Goal: Task Accomplishment & Management: Manage account settings

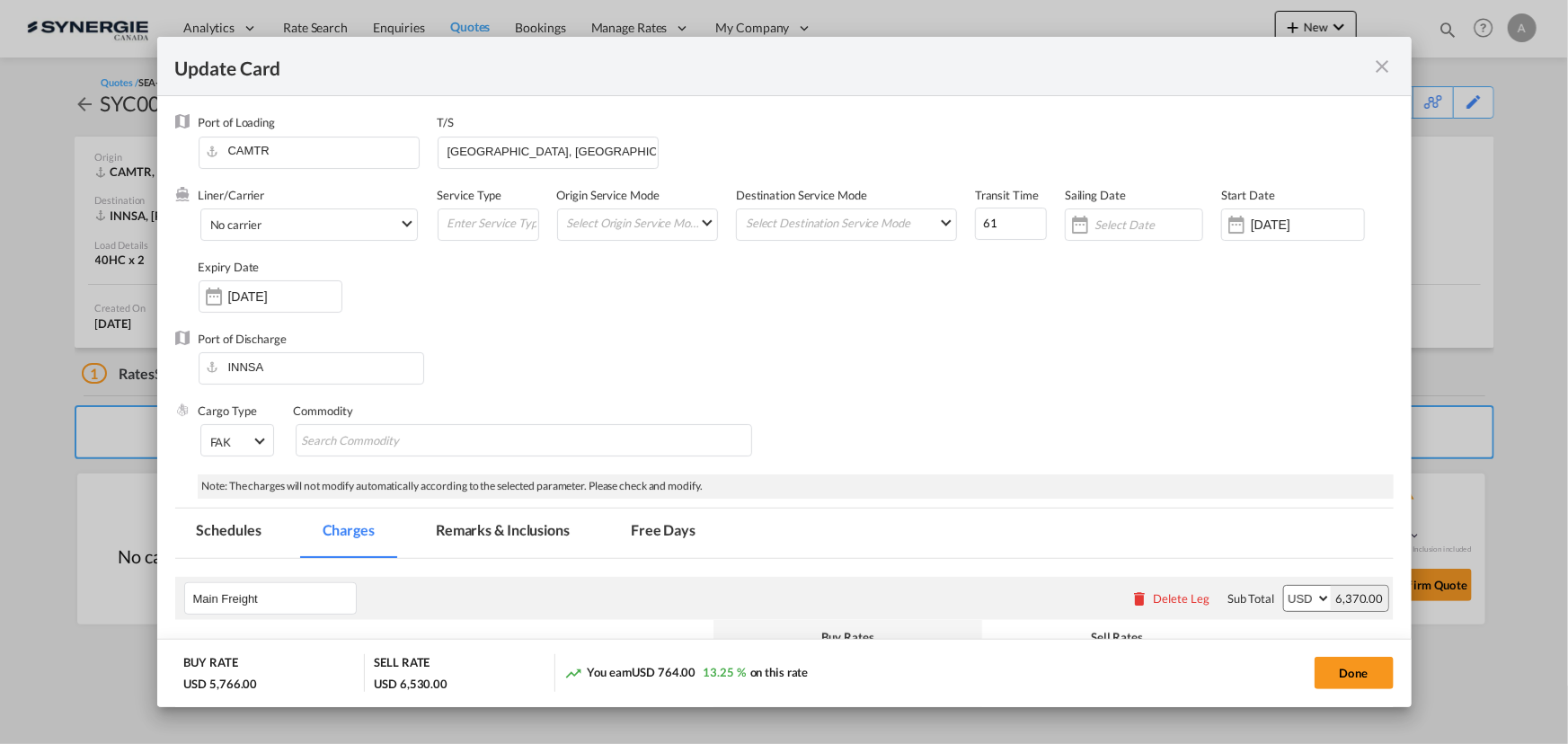
scroll to position [408, 0]
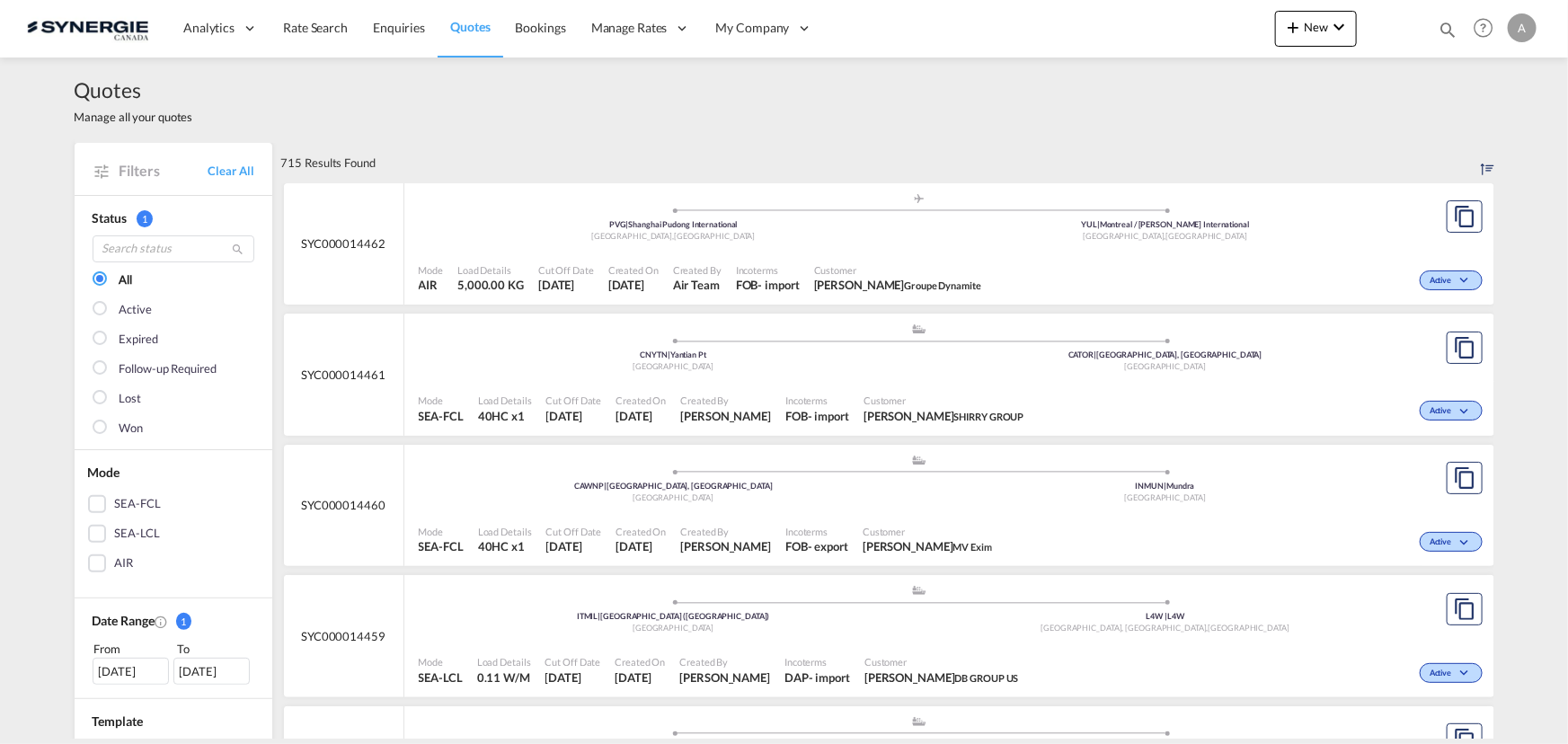
drag, startPoint x: 1443, startPoint y: 25, endPoint x: 1330, endPoint y: 37, distance: 113.6
click at [1443, 25] on md-icon "icon-magnify" at bounding box center [1448, 30] width 20 height 20
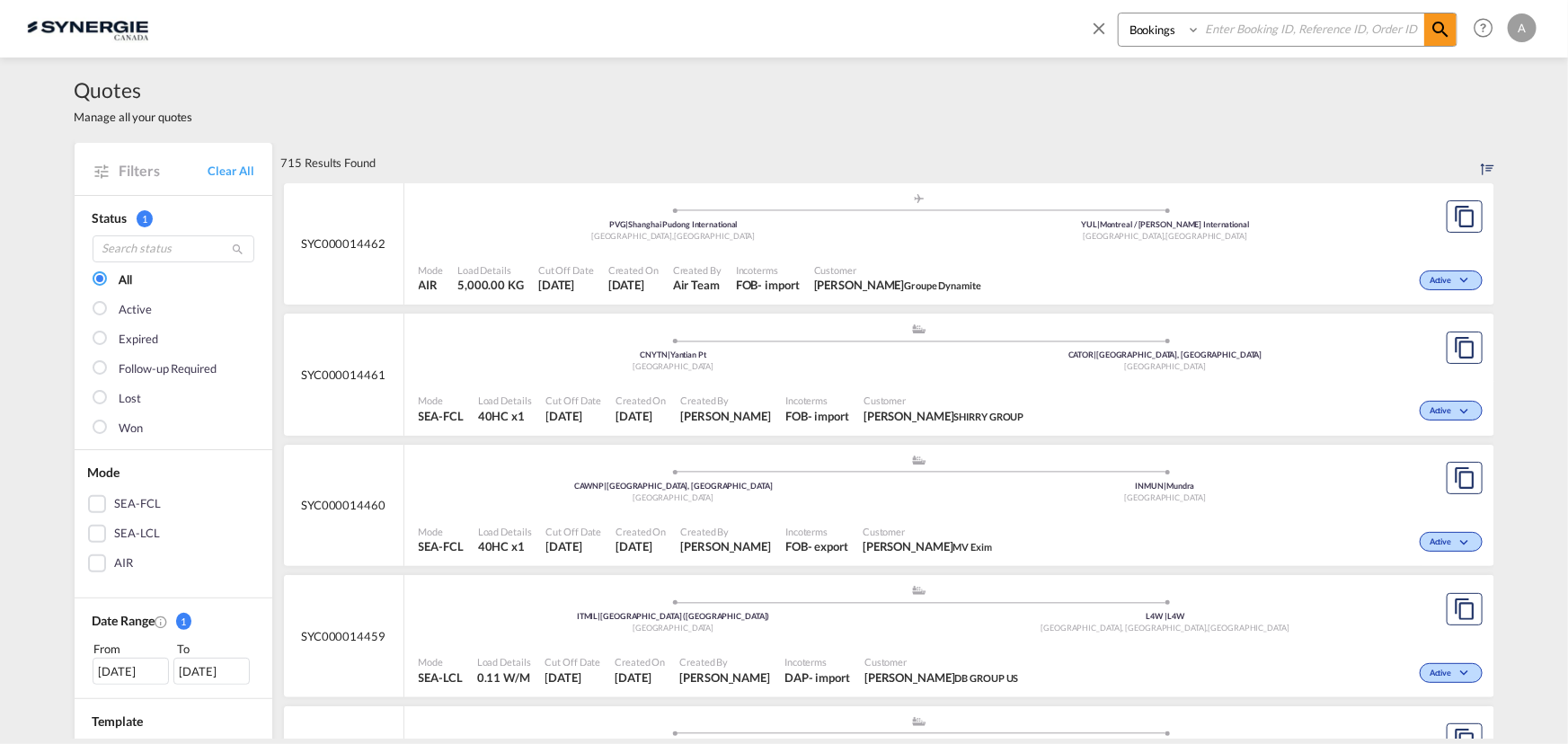
click at [1149, 33] on select "Bookings Quotes Enquiries" at bounding box center [1161, 30] width 86 height 32
select select "Quotes"
click at [1118, 14] on select "Bookings Quotes Enquiries" at bounding box center [1161, 30] width 86 height 32
click at [1223, 36] on input at bounding box center [1311, 30] width 223 height 31
type input "14437"
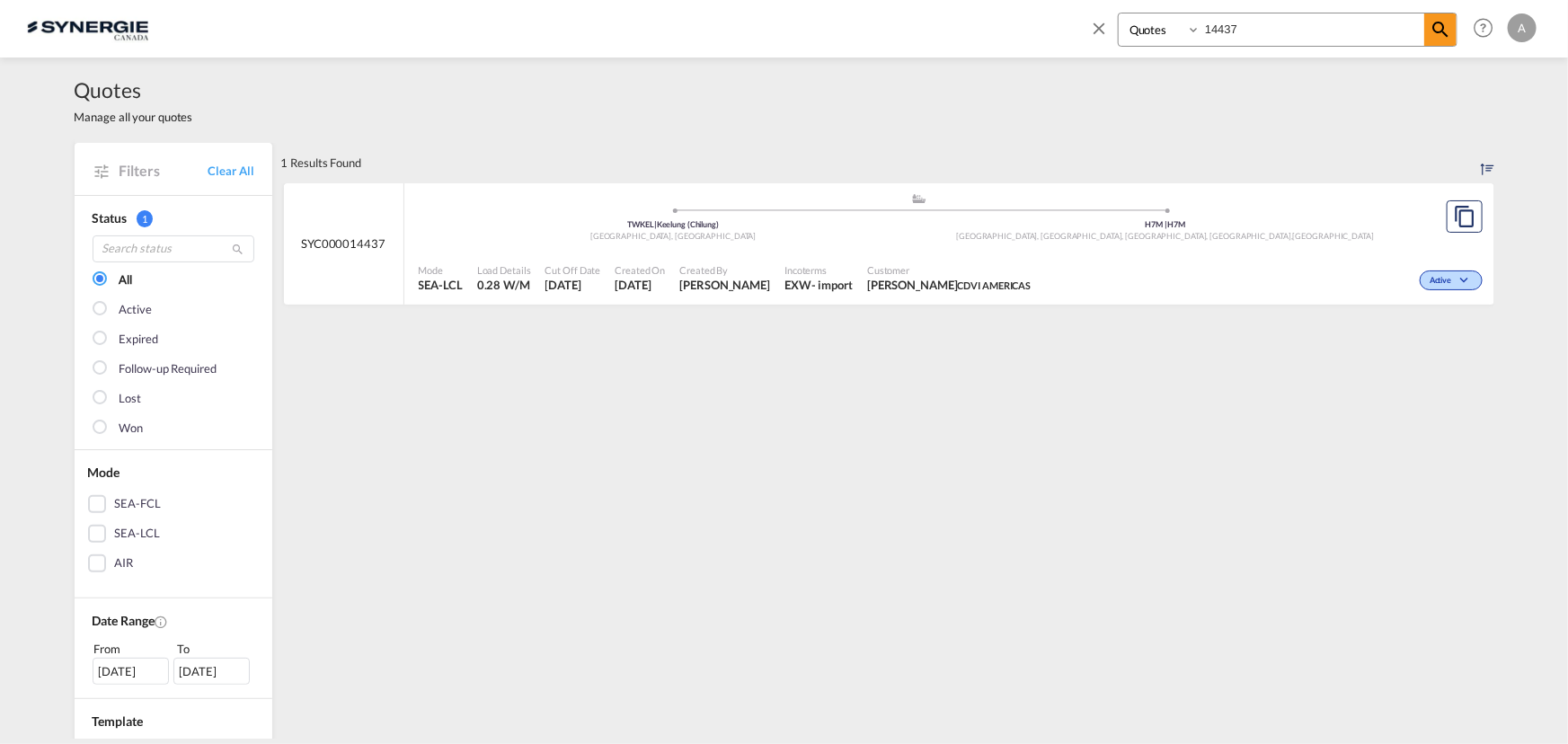
click at [1031, 264] on span "Customer" at bounding box center [949, 271] width 163 height 14
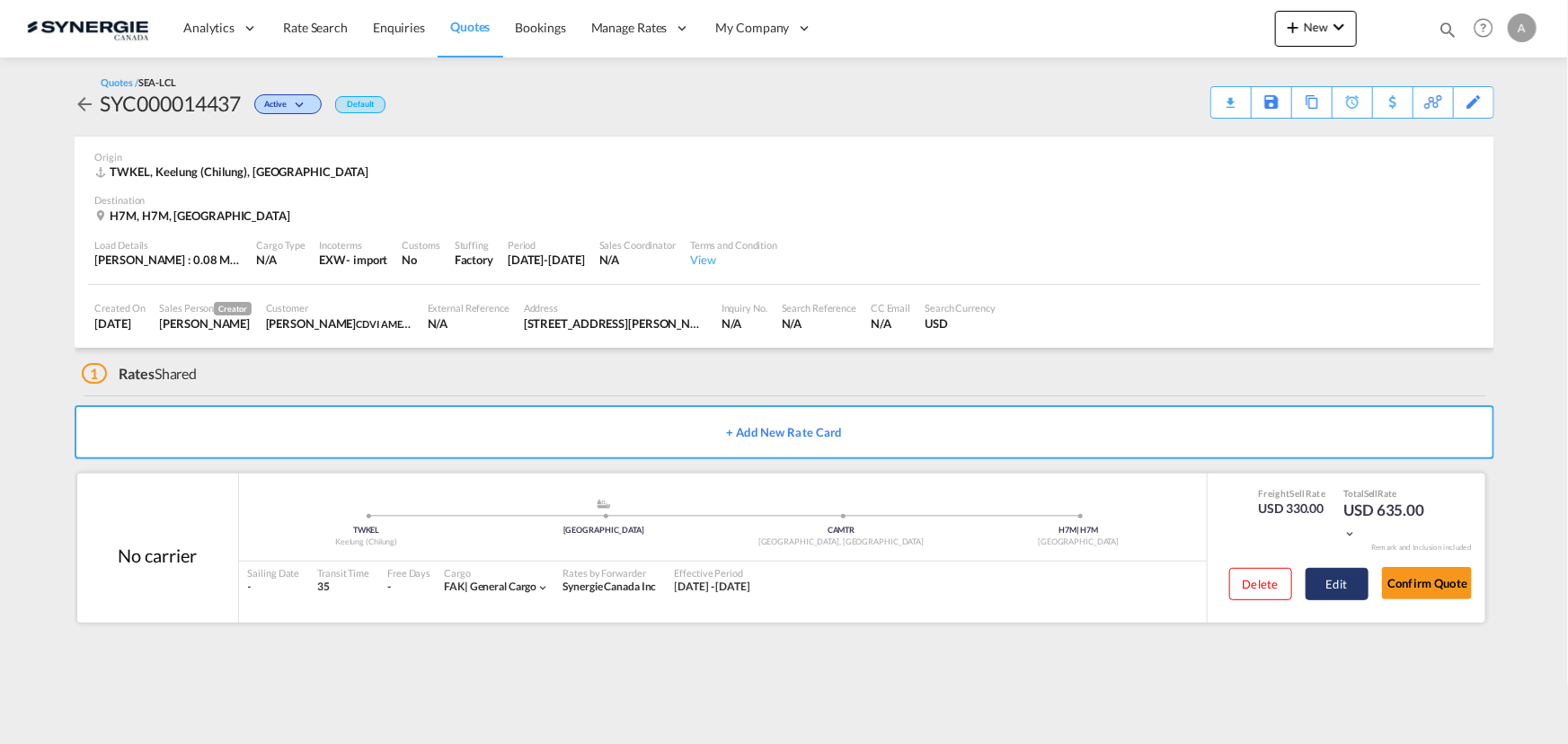
click at [1331, 586] on button "Edit" at bounding box center [1337, 584] width 63 height 32
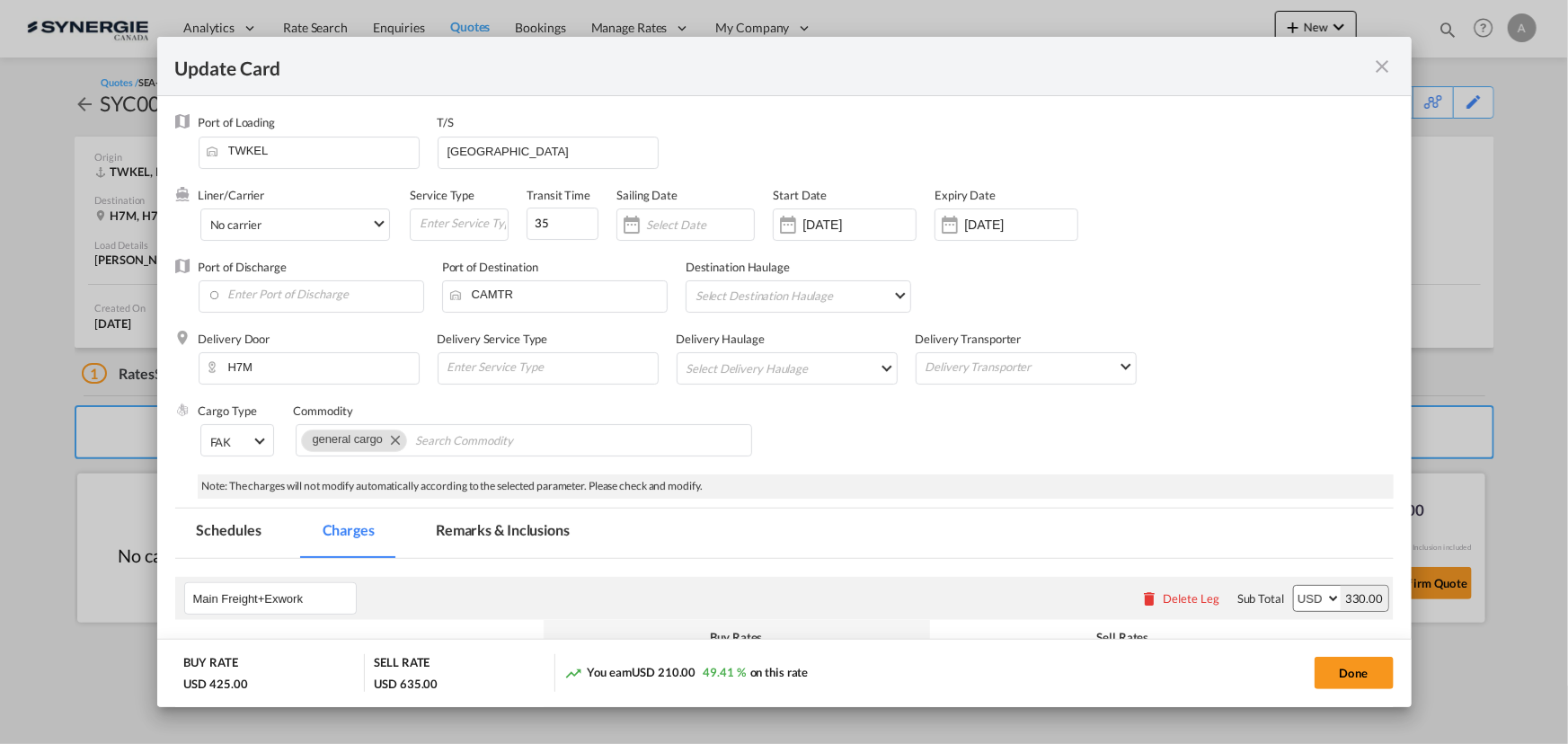
select select "per_cbm"
select select "per_shipment"
select select "flat"
select select "per_shipment"
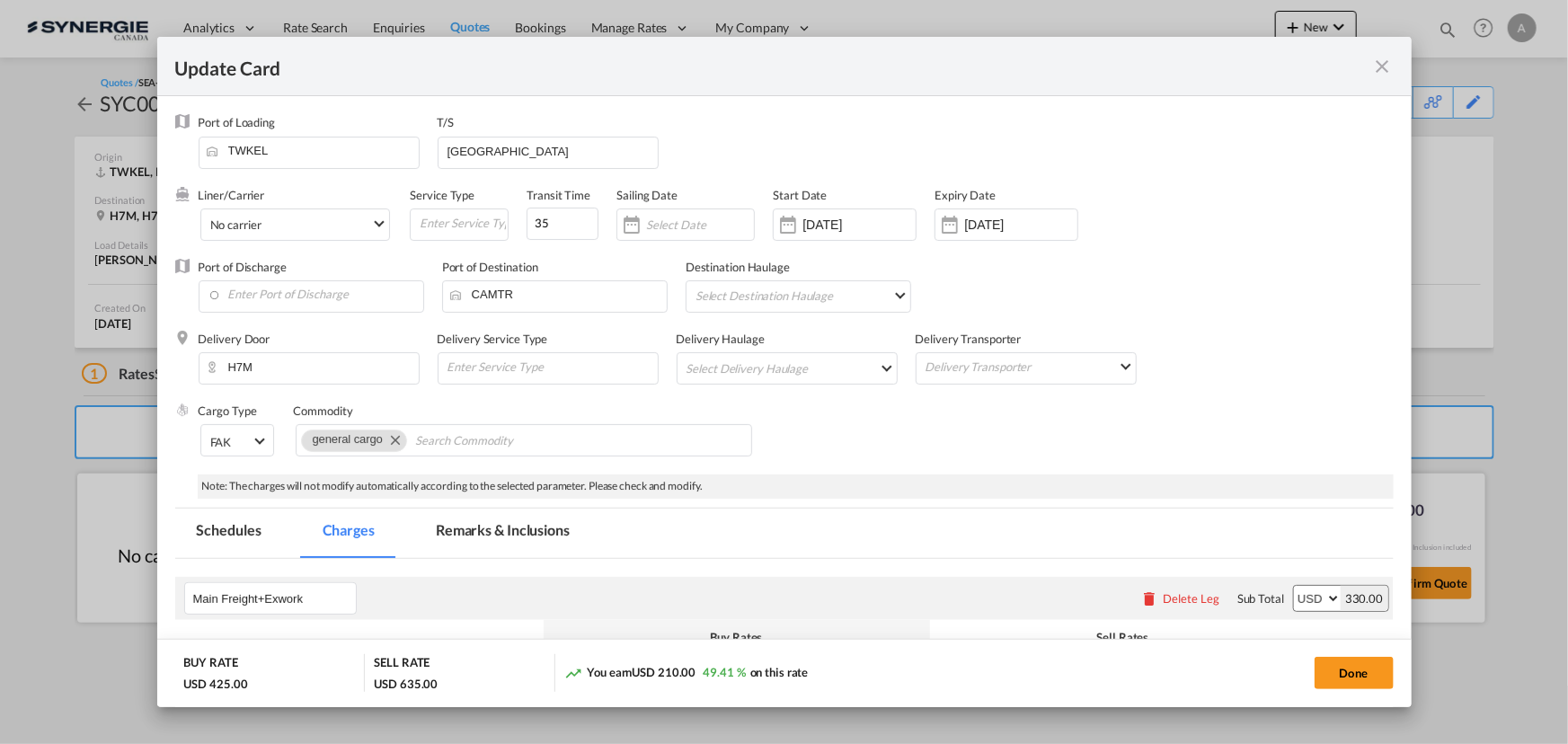
select select "per_bl"
select select "per_shipment"
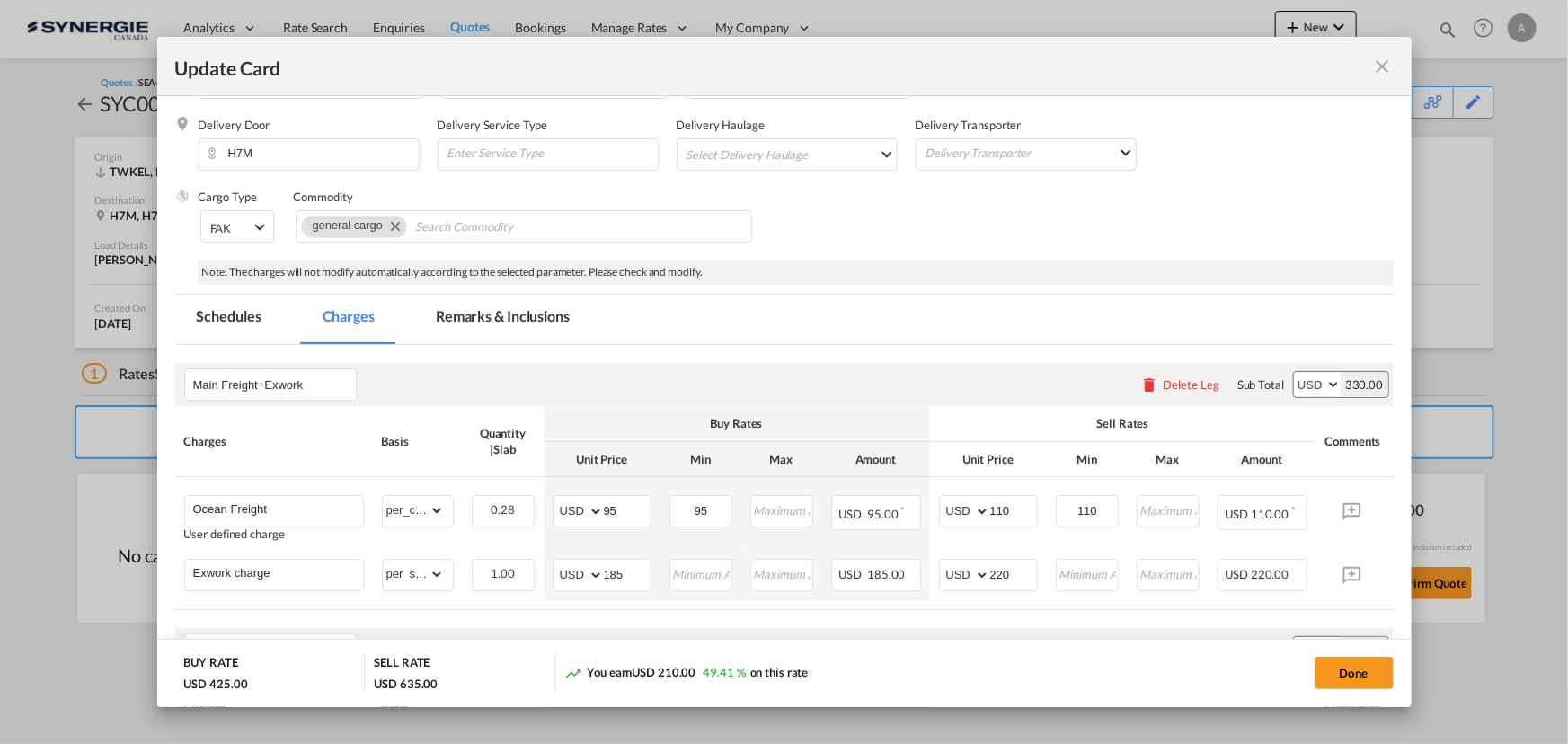
scroll to position [327, 0]
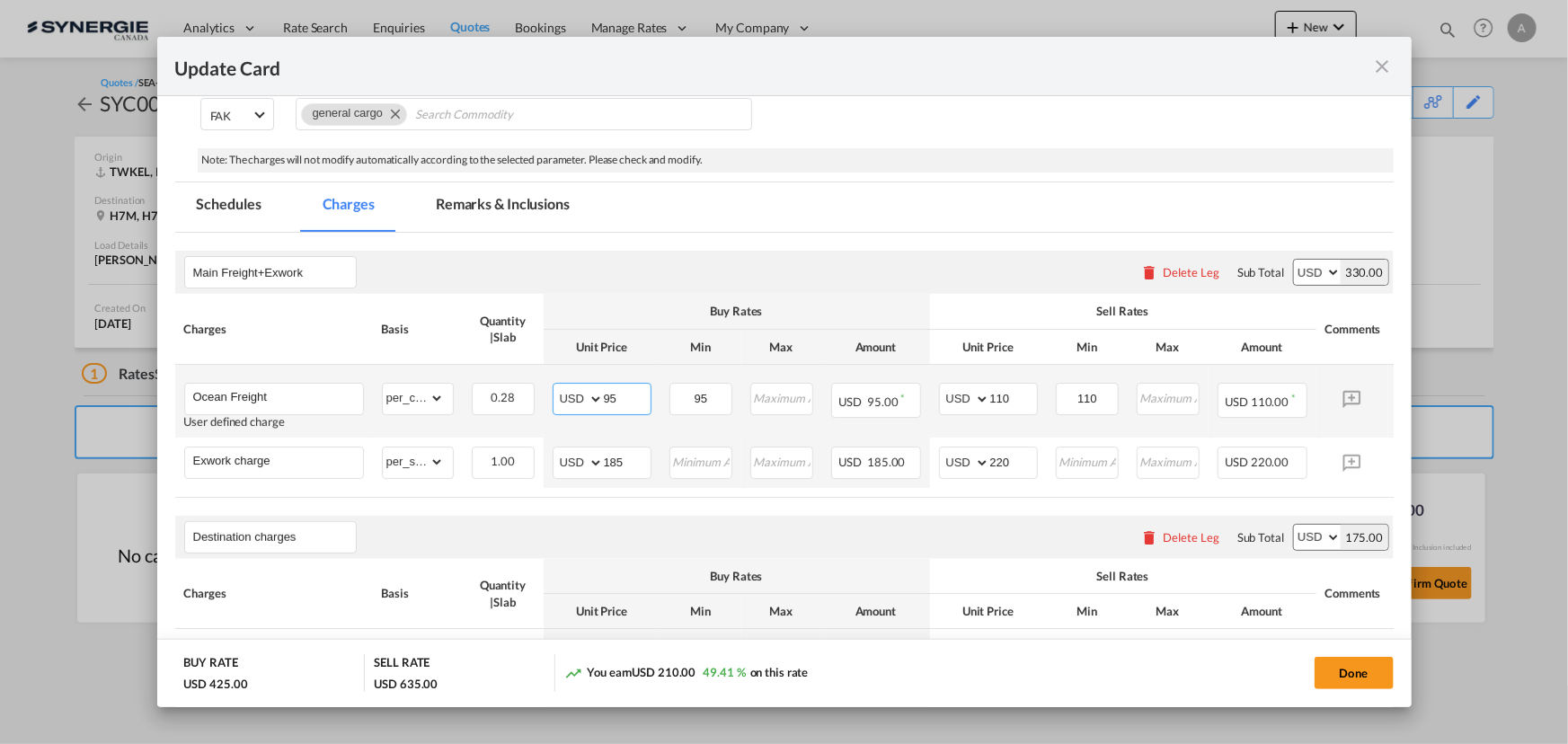
drag, startPoint x: 622, startPoint y: 397, endPoint x: 550, endPoint y: 395, distance: 72.0
click at [563, 395] on md-input-container "AED AFN ALL AMD ANG AOA ARS AUD AWG AZN BAM BBD BDT BGN BHD BIF BMD BND BOB BRL…" at bounding box center [602, 399] width 98 height 32
type input "97"
click at [1000, 389] on input "110" at bounding box center [1014, 397] width 47 height 27
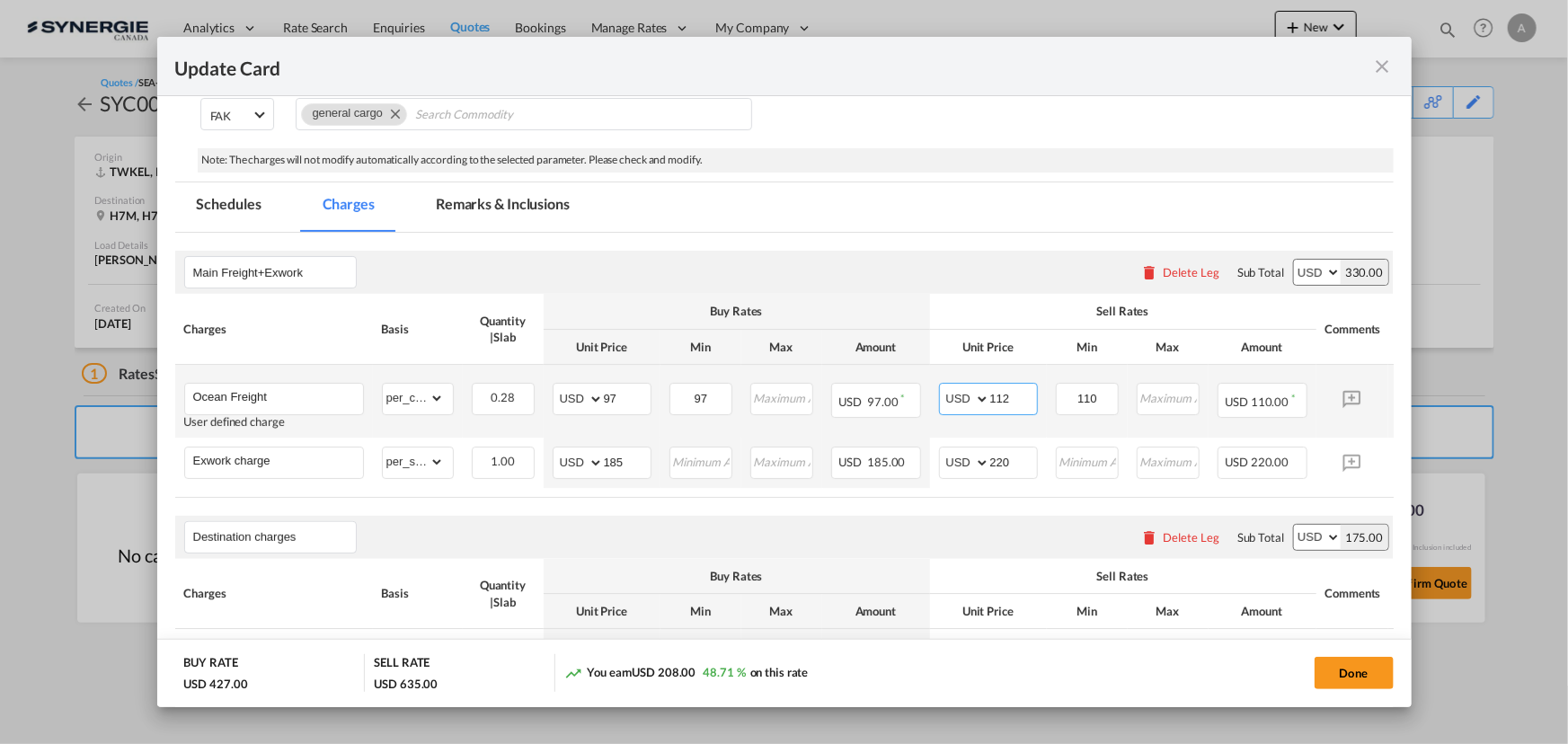
type input "112"
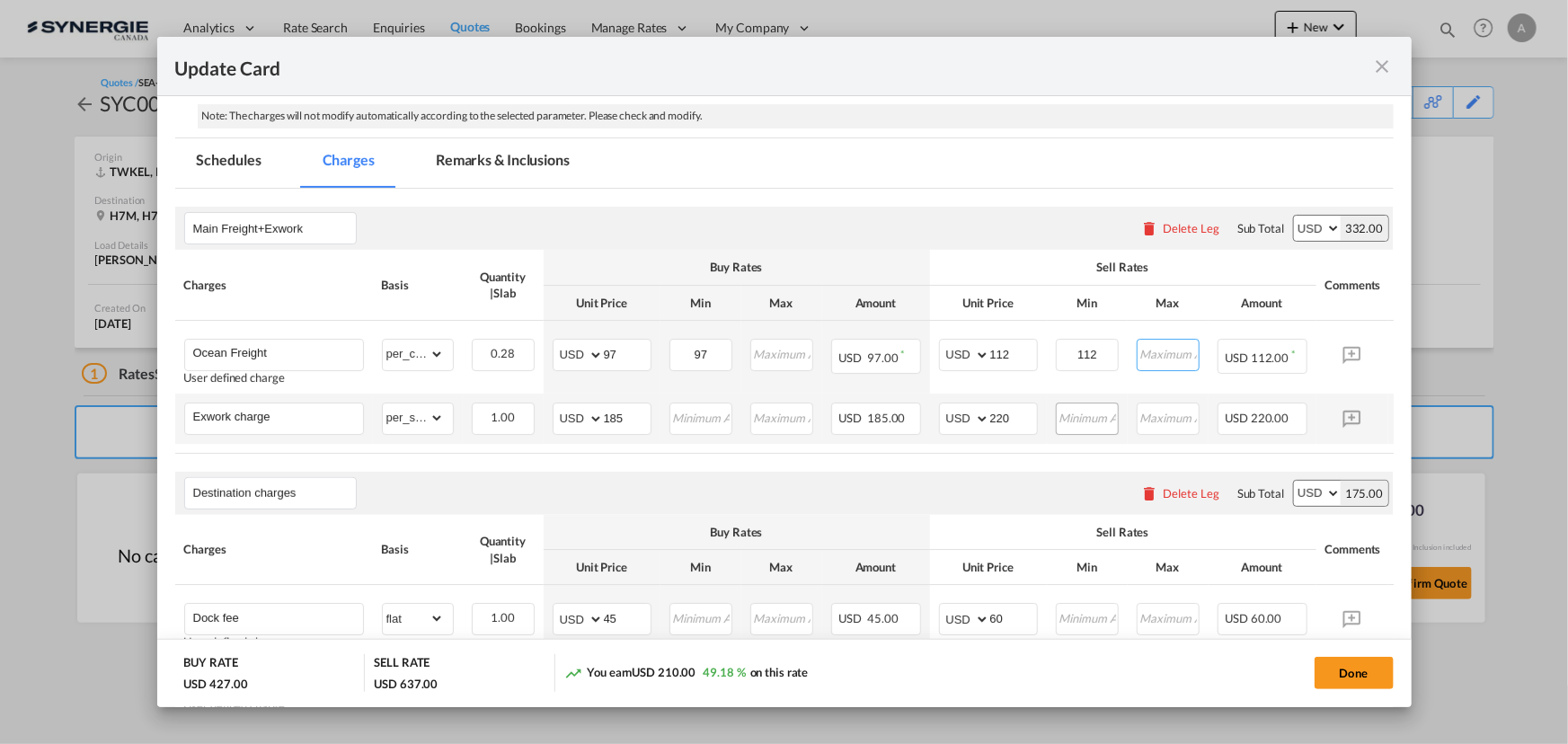
scroll to position [408, 0]
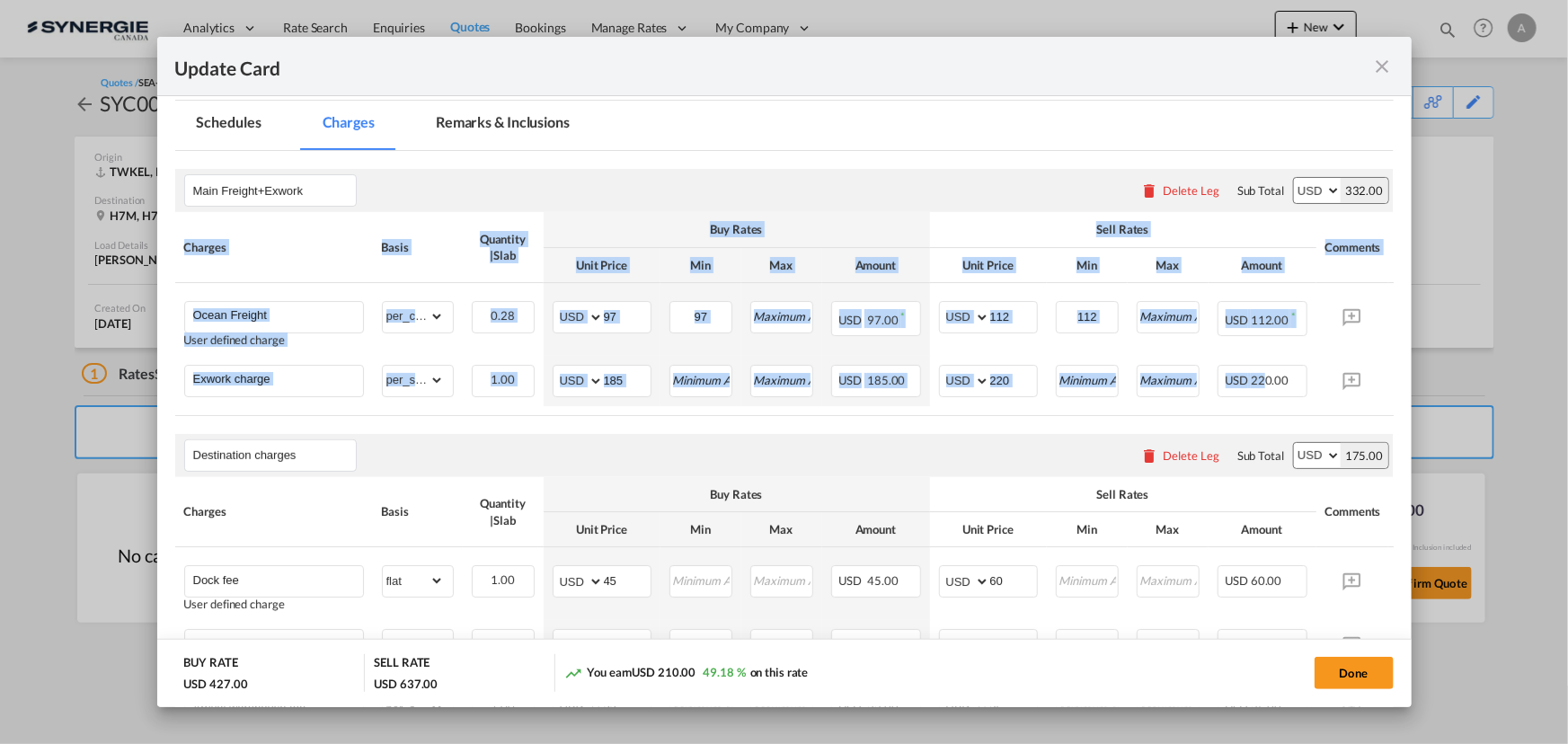
drag, startPoint x: 1265, startPoint y: 412, endPoint x: 1274, endPoint y: 414, distance: 9.2
click at [1274, 414] on div "Charges Basis Quantity | Slab Buy Rates Sell Rates Comments Action Unit Price M…" at bounding box center [784, 314] width 1219 height 203
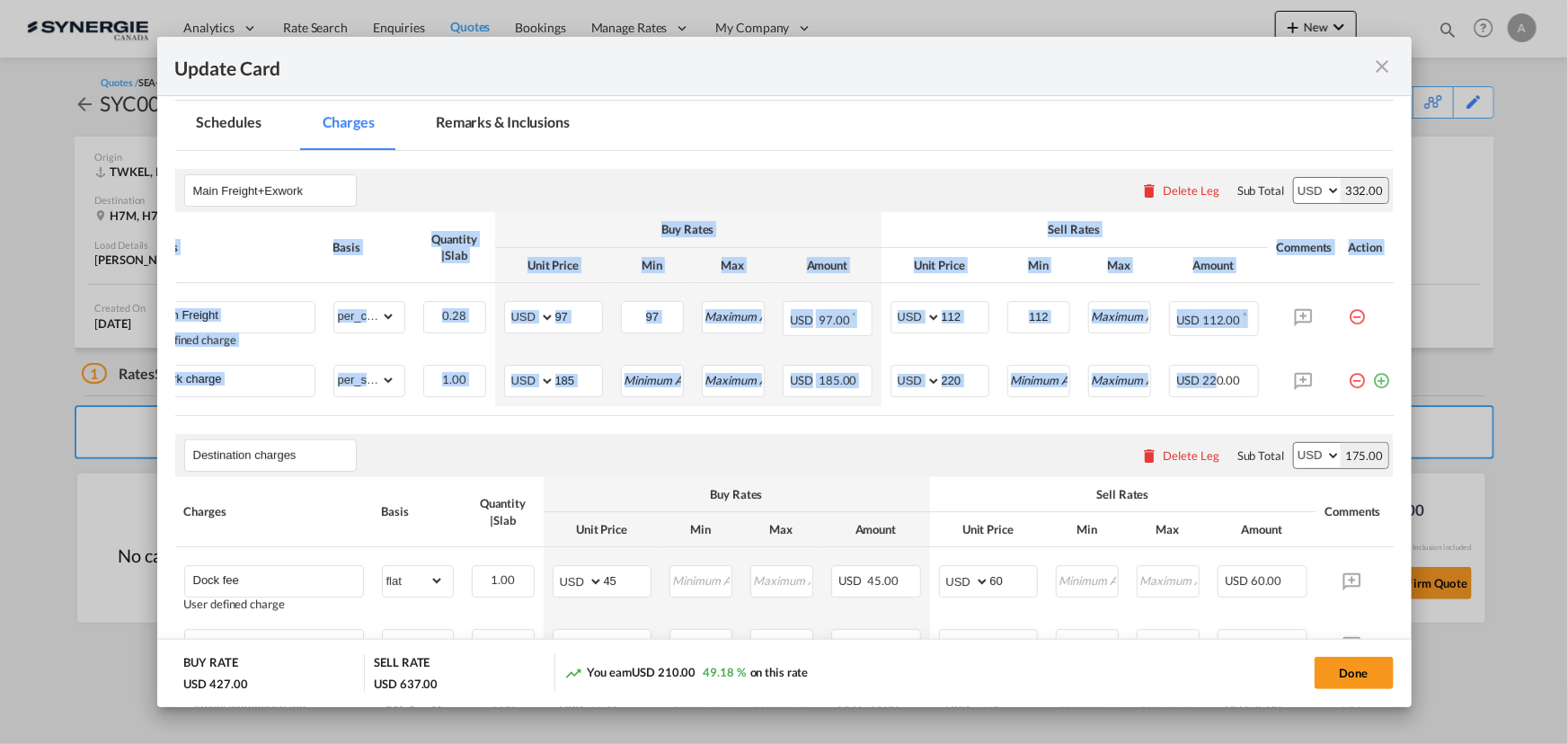
scroll to position [0, 61]
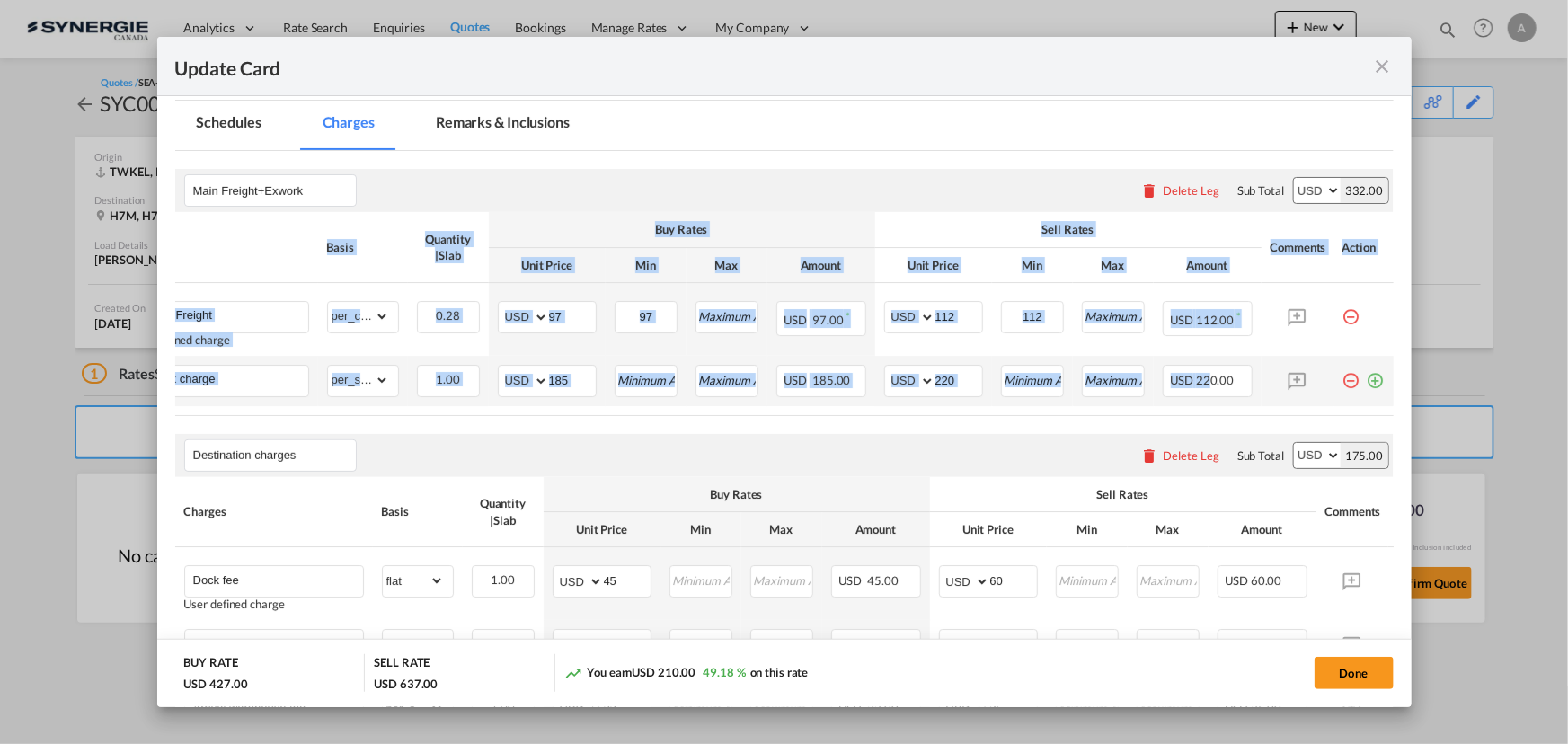
click at [1345, 377] on md-icon "icon-minus-circle-outline red-400-fg pt-7" at bounding box center [1352, 374] width 18 height 18
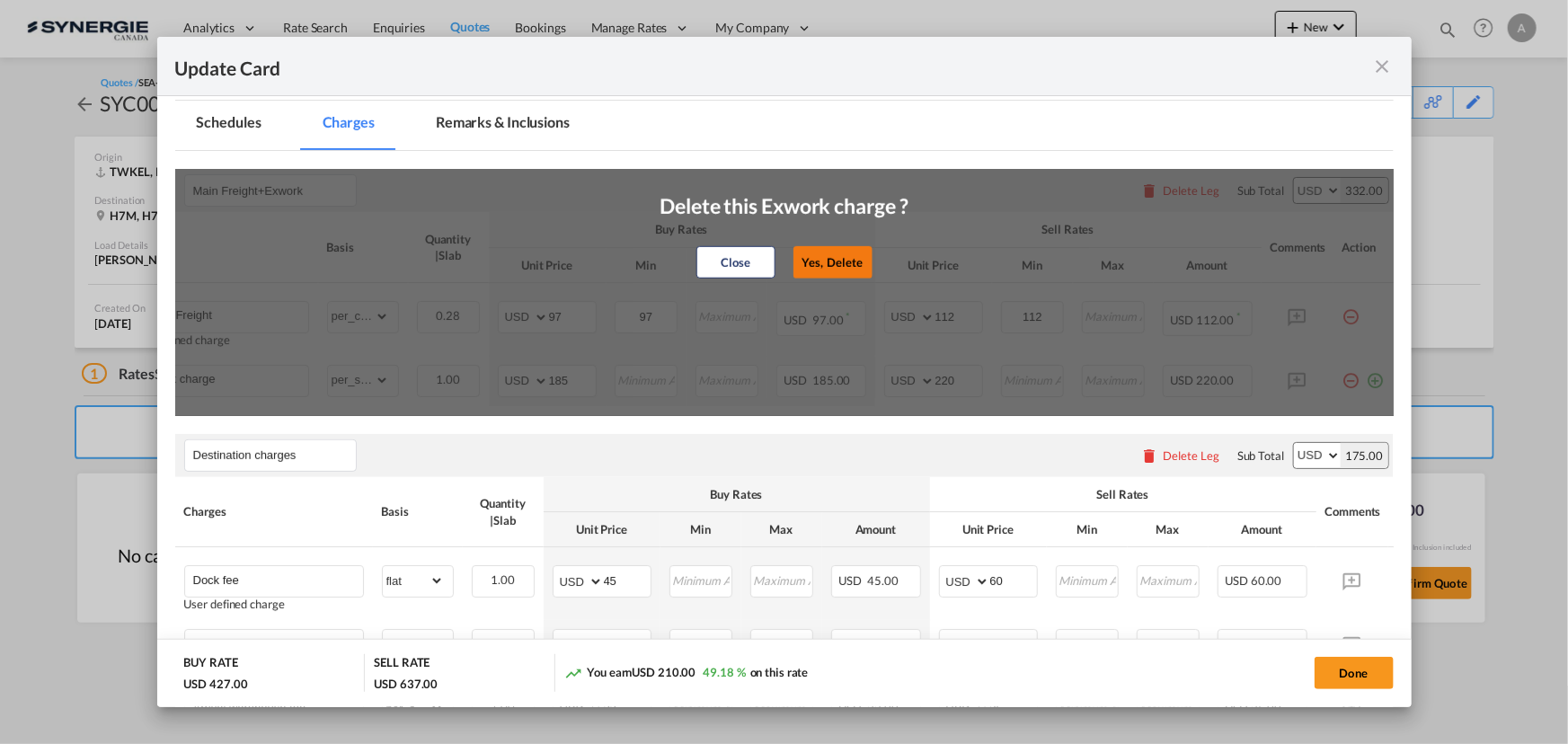
click at [794, 264] on button "Yes, Delete" at bounding box center [833, 262] width 79 height 32
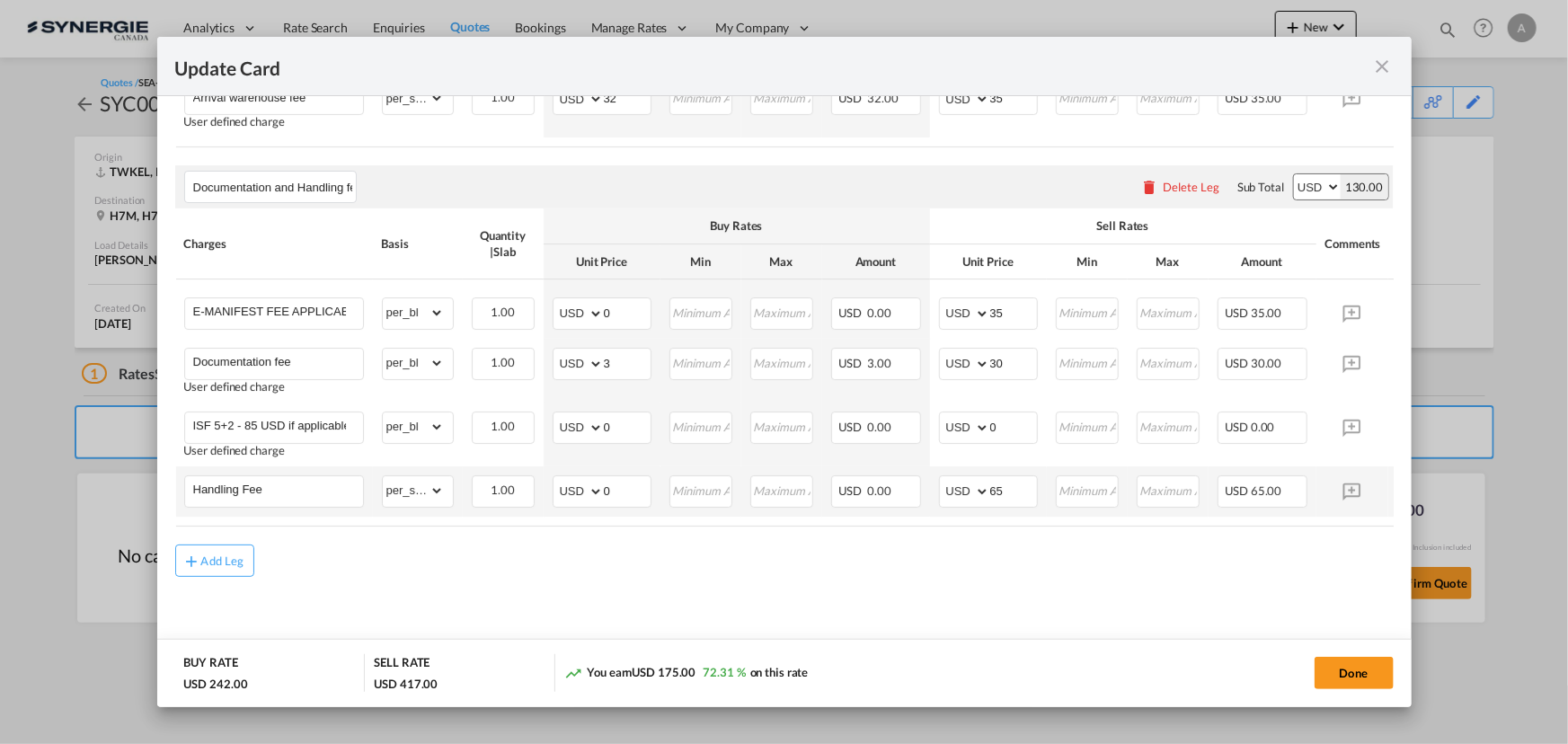
scroll to position [981, 0]
click at [217, 553] on button "Add Leg" at bounding box center [214, 561] width 79 height 32
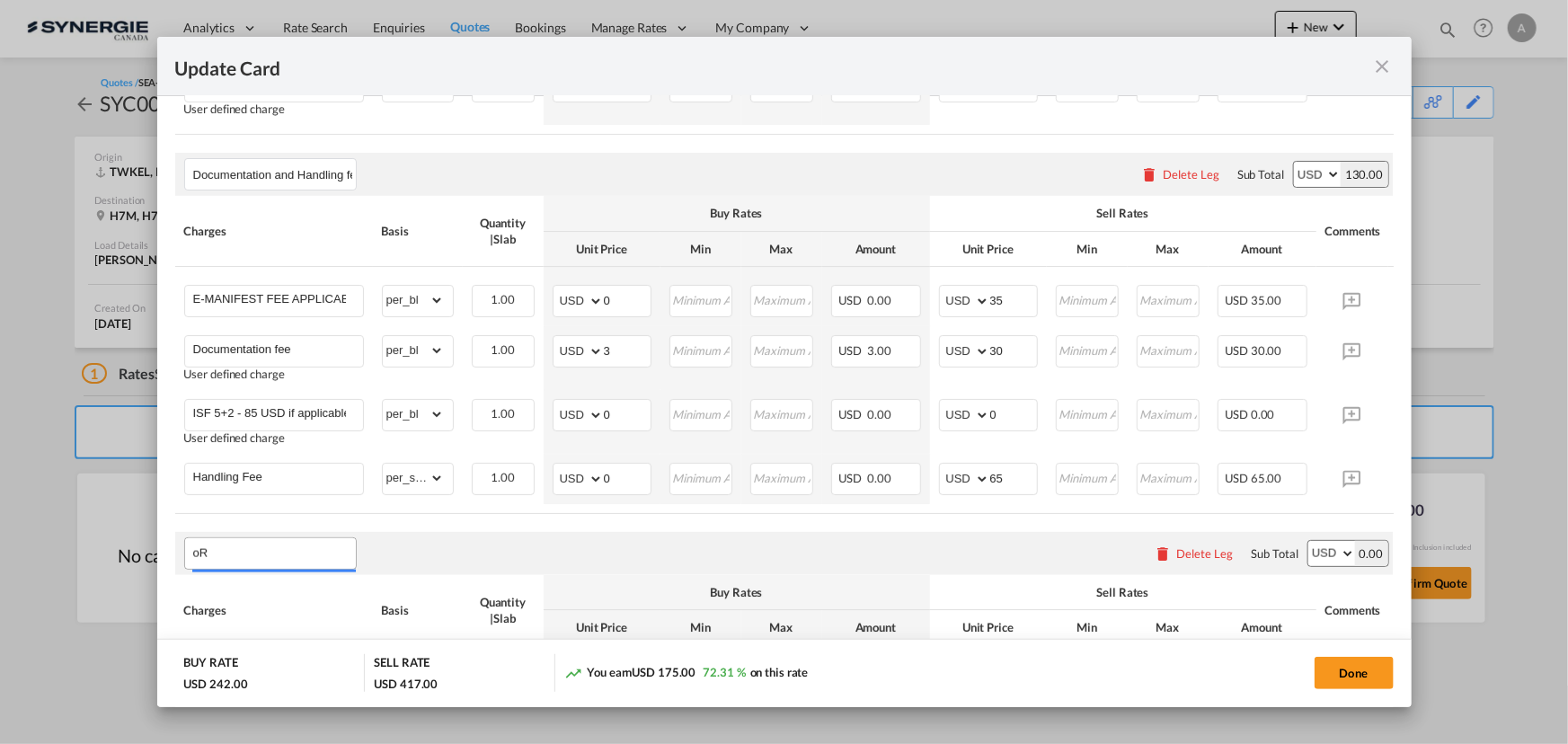
type input "o"
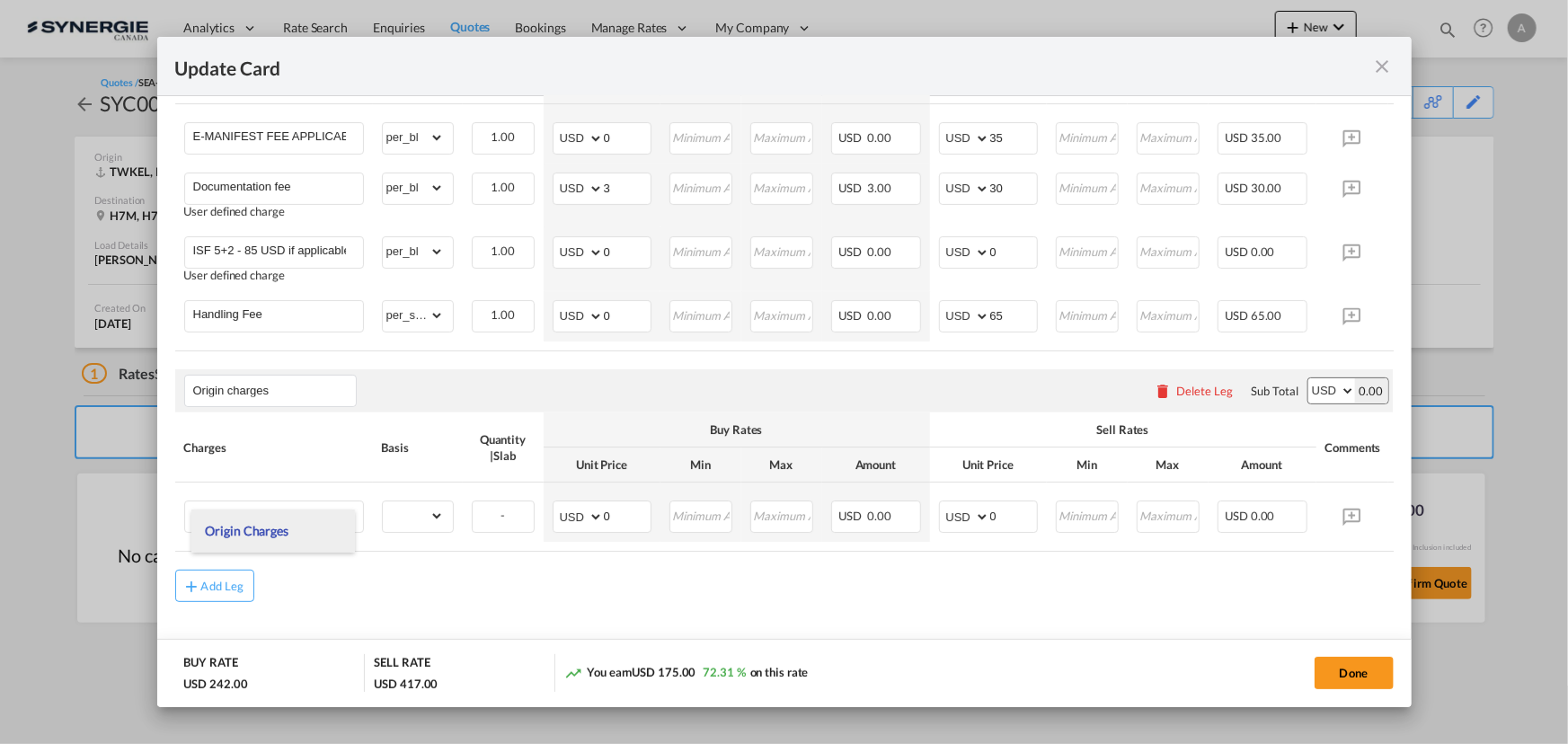
scroll to position [1145, 0]
click at [270, 526] on span "Origin Charges" at bounding box center [246, 531] width 84 height 16
type input "Origin Charges"
click at [245, 526] on input "Charge Name" at bounding box center [277, 514] width 170 height 27
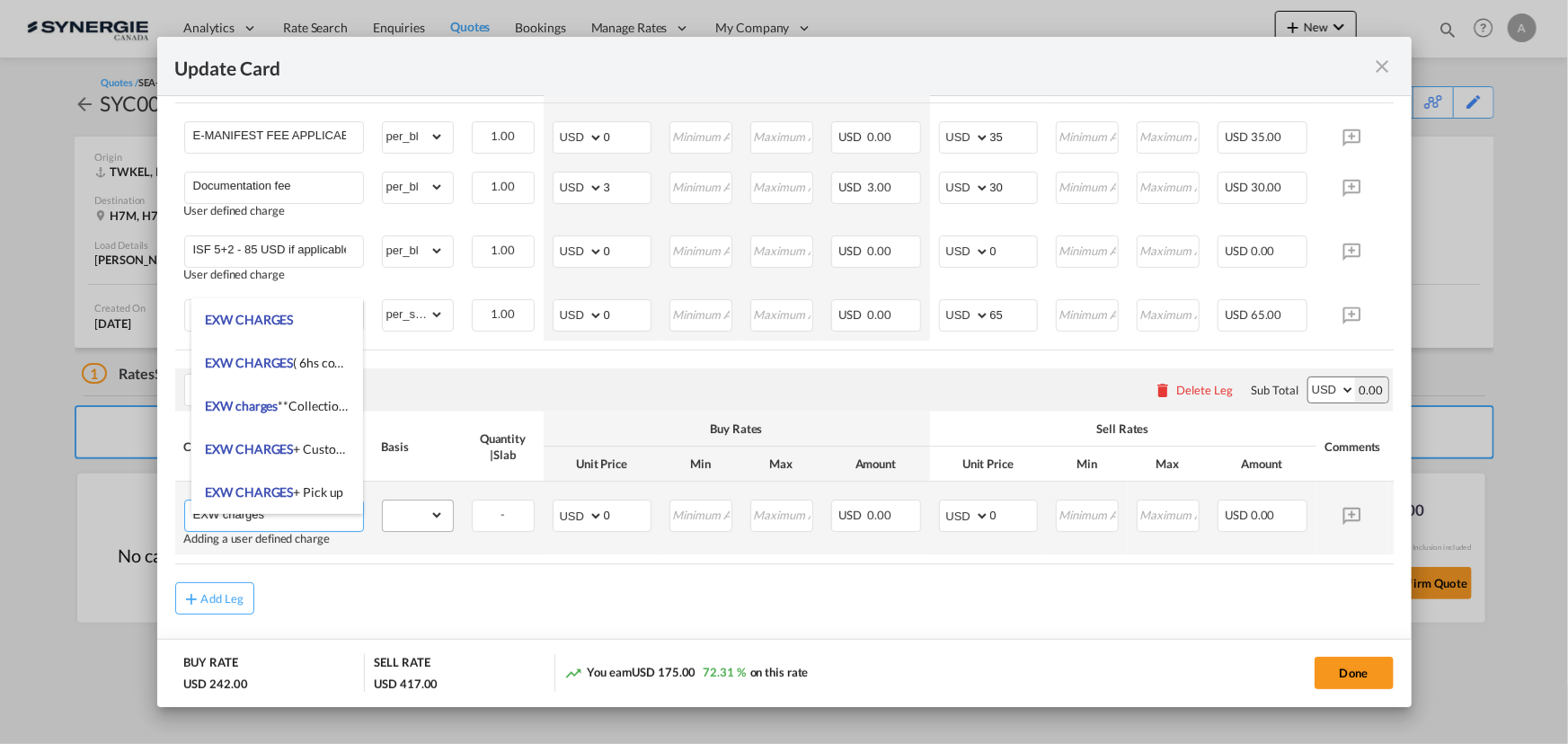
type input "EXW charges"
click at [431, 526] on select "gross_weight volumetric_weight per_shipment per_bl per_km per_hawb per_kg flat …" at bounding box center [413, 515] width 61 height 29
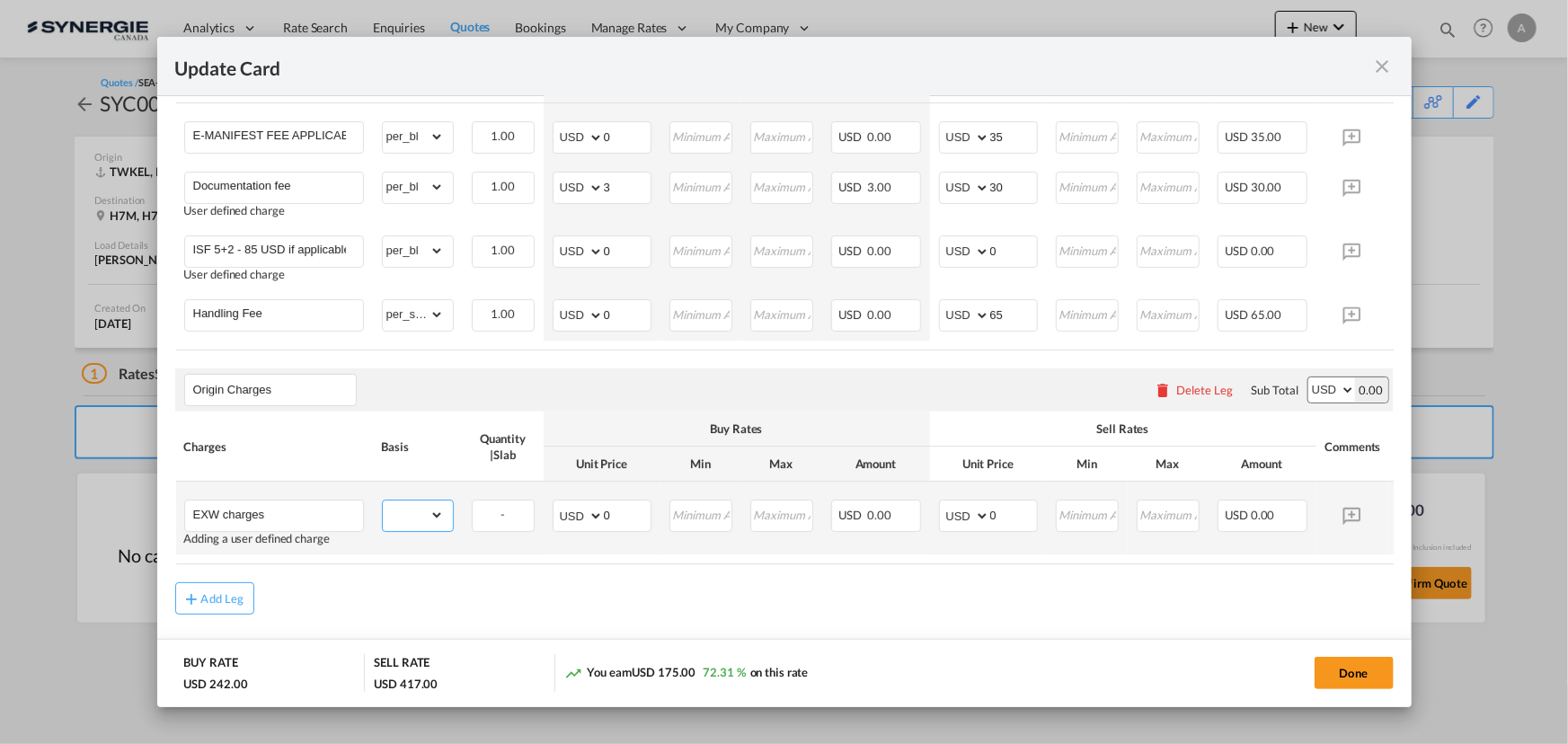
select select "per_shipment"
click at [383, 514] on select "gross_weight volumetric_weight per_shipment per_bl per_km per_hawb per_kg flat …" at bounding box center [413, 515] width 61 height 29
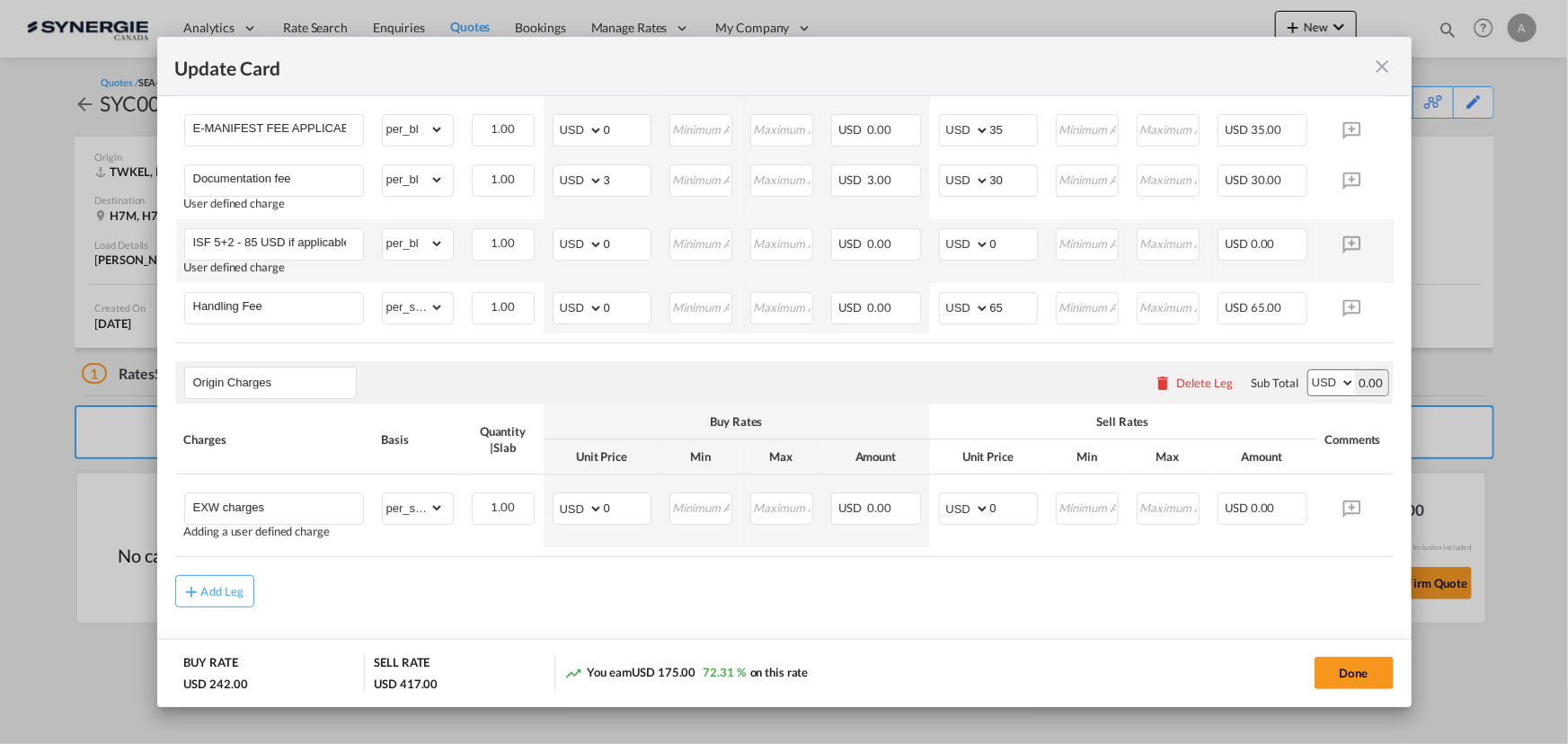
scroll to position [1201, 0]
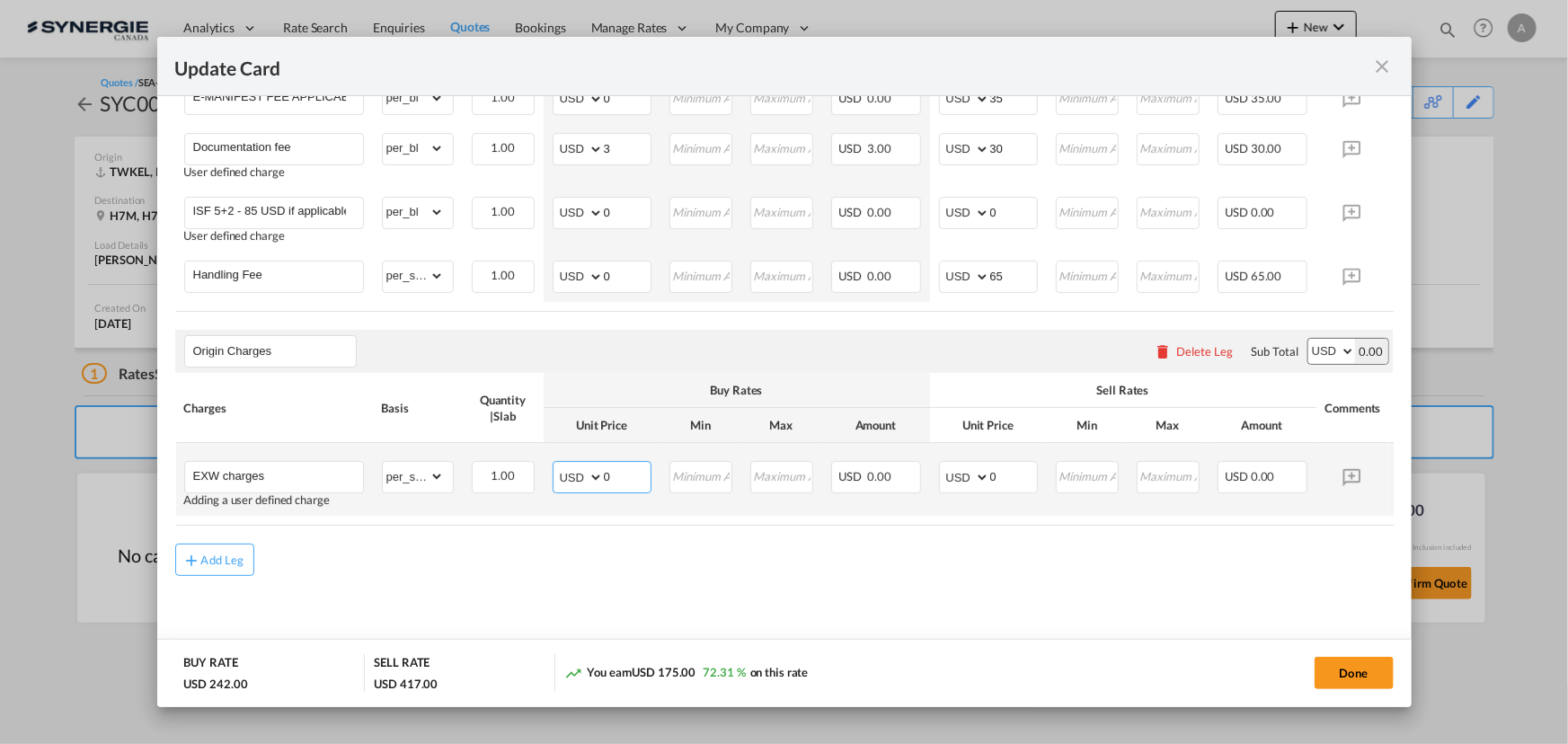
drag, startPoint x: 629, startPoint y: 478, endPoint x: 544, endPoint y: 477, distance: 85.0
click at [547, 477] on td "AED AFN ALL AMD ANG AOA ARS AUD AWG AZN BAM BBD BDT BGN BHD BIF BMD BND BOB BRL…" at bounding box center [602, 479] width 117 height 73
type input "365"
type input "435"
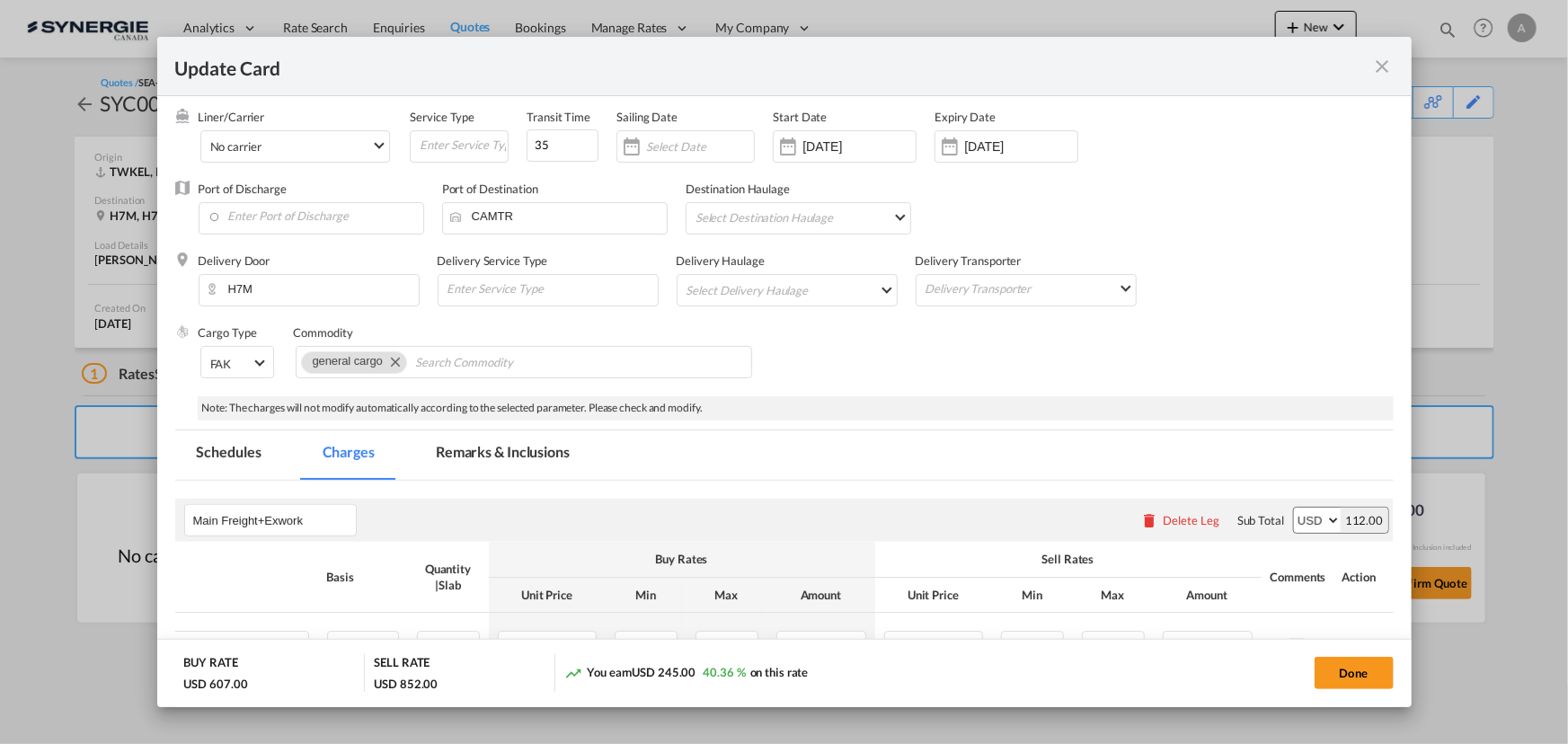
scroll to position [0, 0]
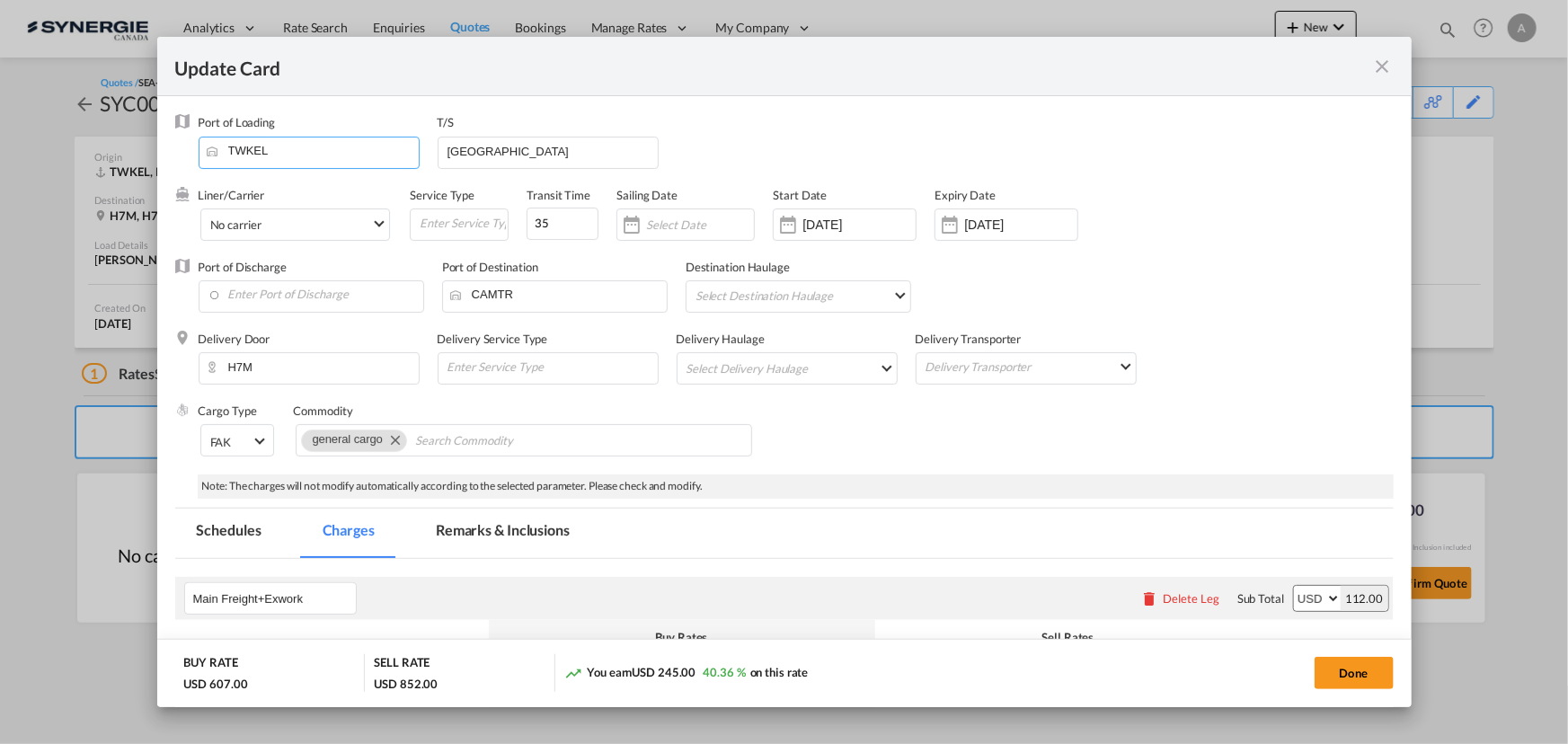
drag, startPoint x: 307, startPoint y: 161, endPoint x: 211, endPoint y: 147, distance: 97.0
click at [211, 147] on input "TWKEL" at bounding box center [313, 151] width 211 height 27
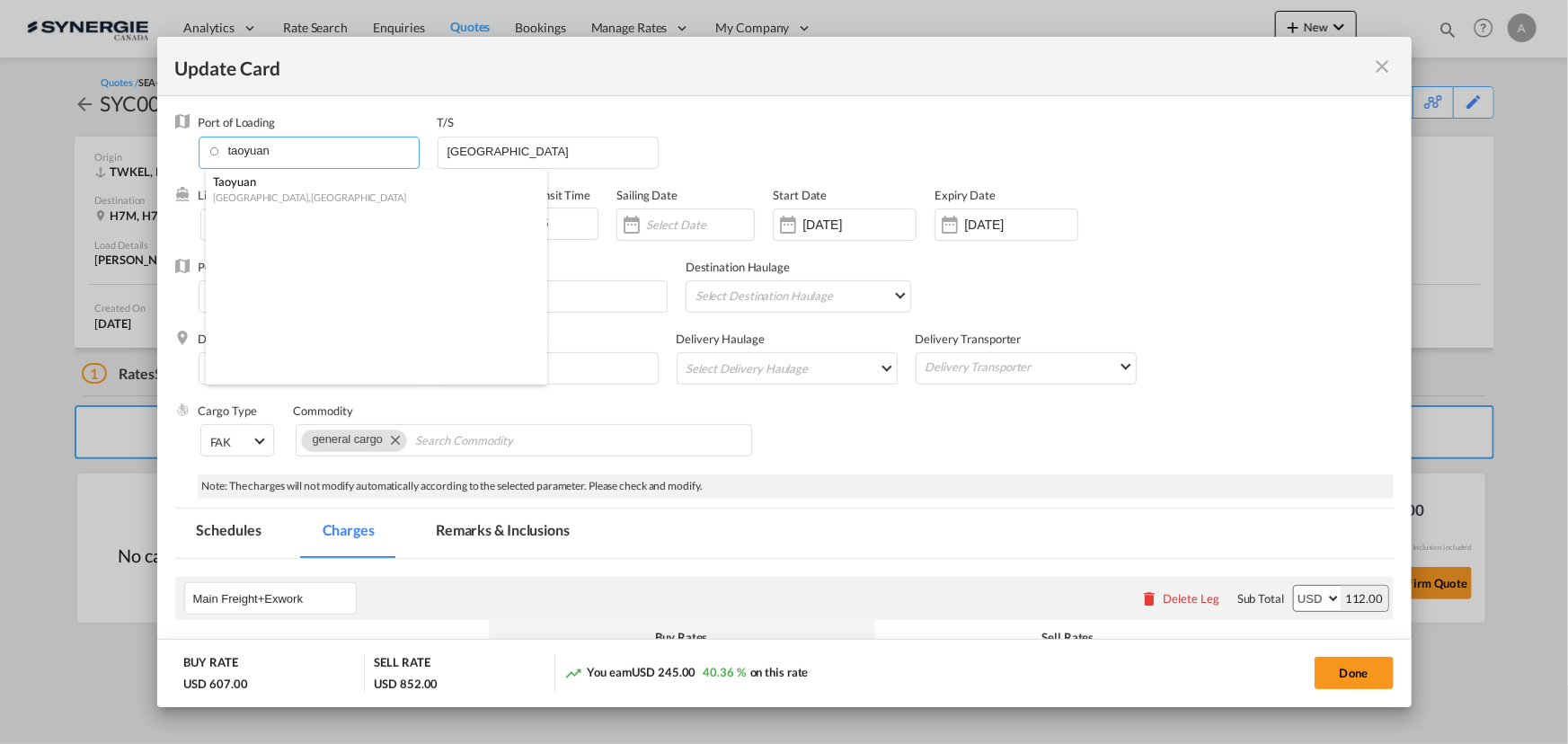
click at [289, 199] on div "Taiwan, Province of China" at bounding box center [371, 198] width 317 height 14
type input "Taoyuan, TWTYN"
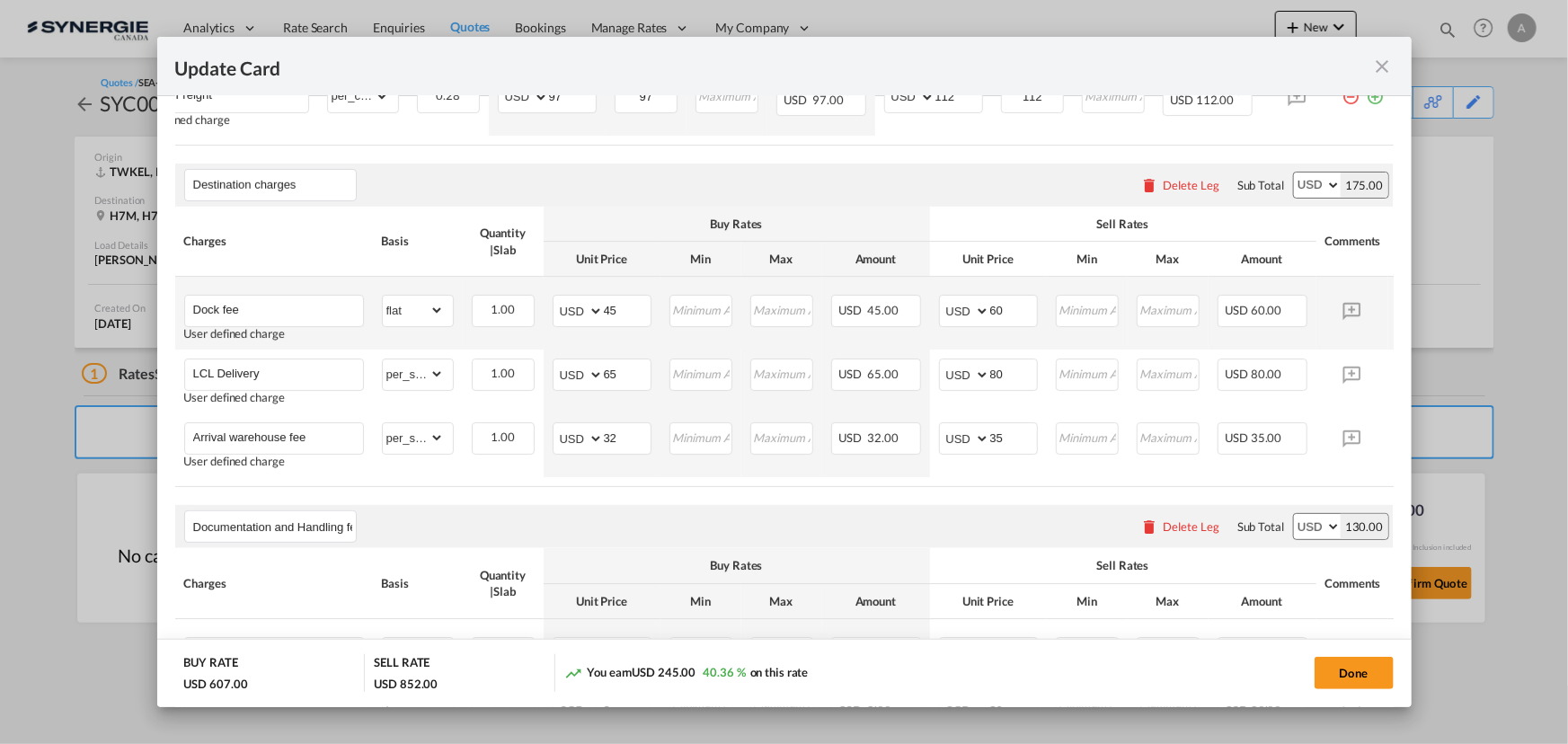
scroll to position [711, 0]
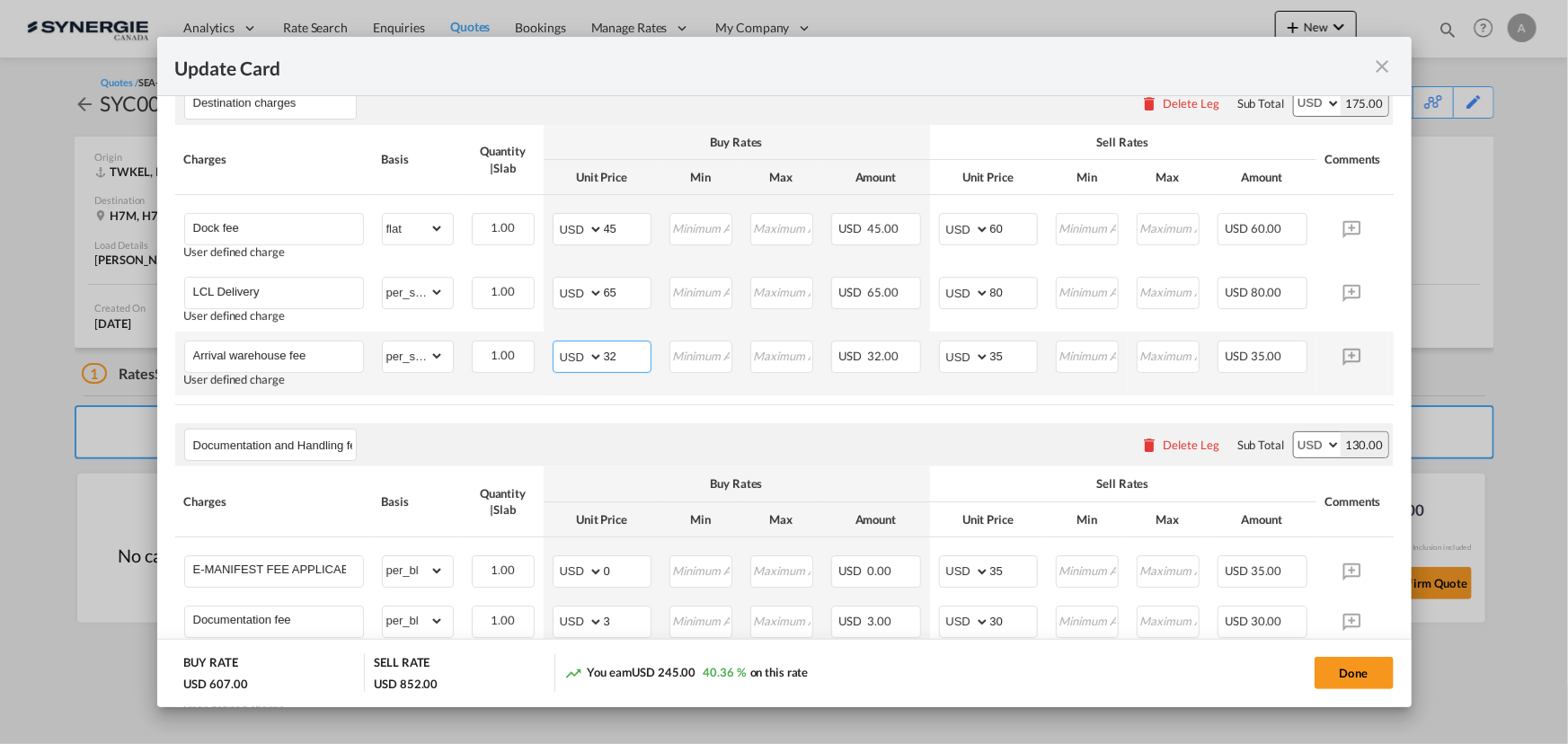
drag, startPoint x: 632, startPoint y: 358, endPoint x: 538, endPoint y: 356, distance: 94.0
click at [537, 358] on tr "Arrival warehouse fee User defined charge Please Enter Already Exists gross_wei…" at bounding box center [812, 363] width 1273 height 64
type input "3"
drag, startPoint x: 565, startPoint y: 234, endPoint x: 515, endPoint y: 228, distance: 50.4
click at [524, 233] on tr "Dock fee User defined charge Please Enter Already Exists gross_weight volumetri…" at bounding box center [812, 231] width 1273 height 73
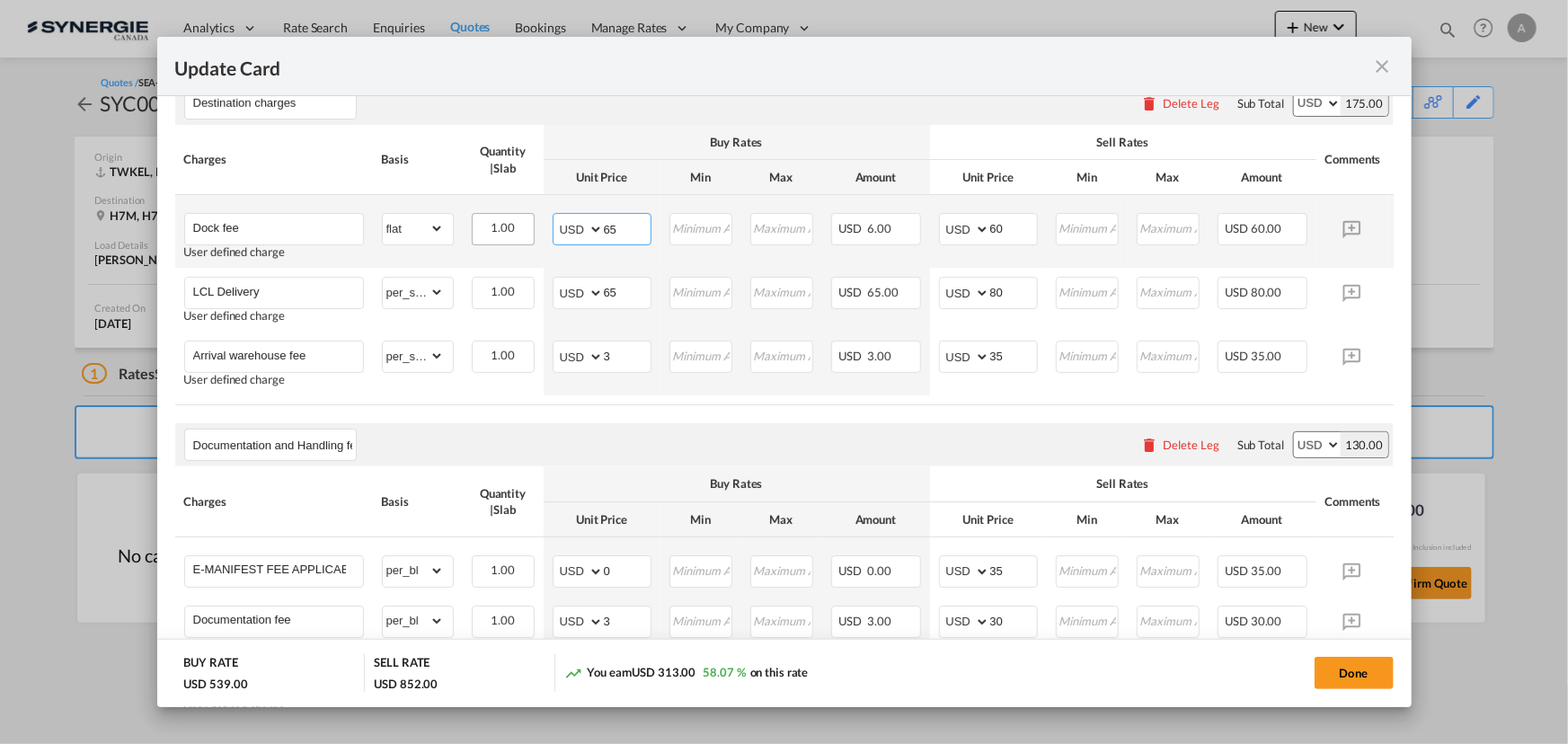
type input "65"
type input "75"
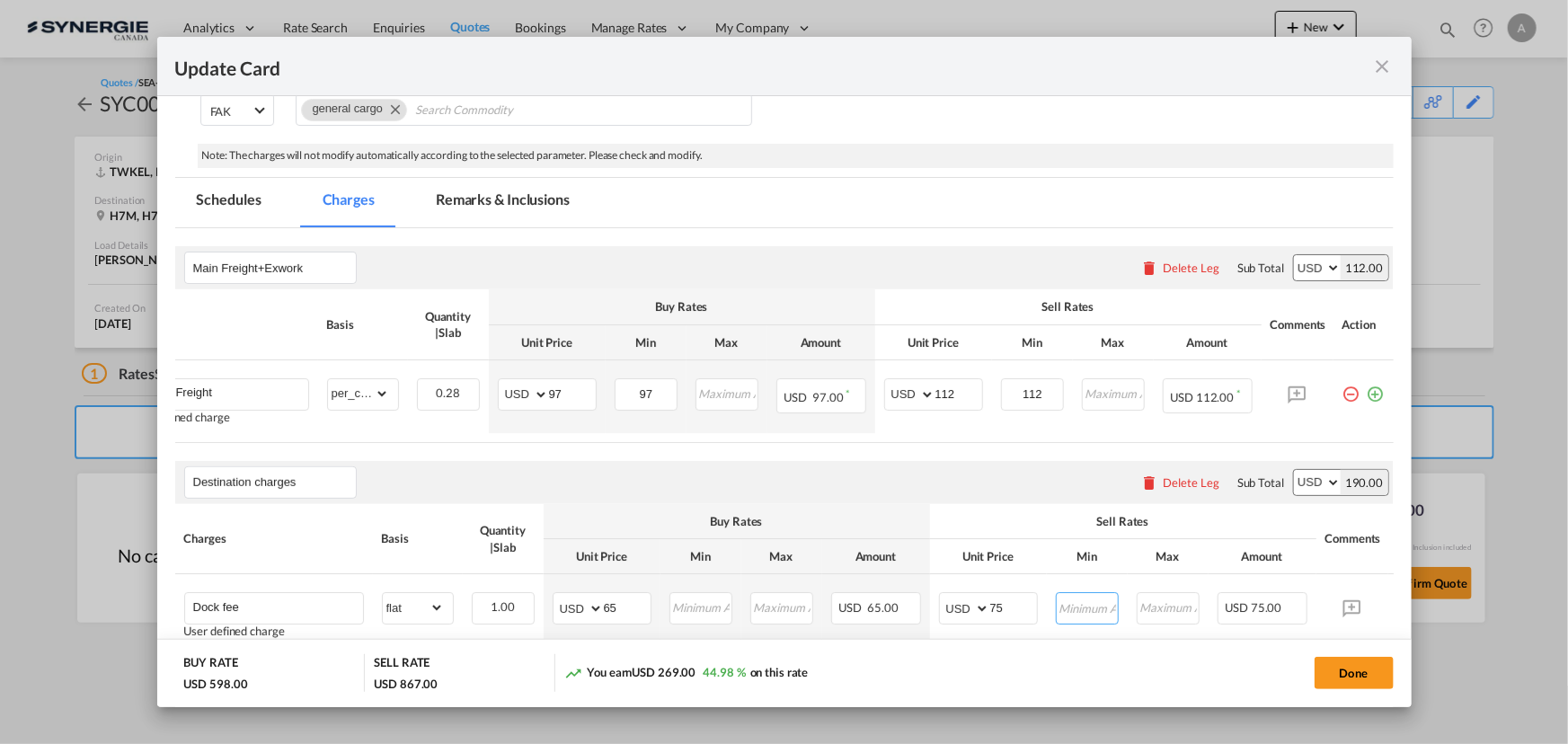
scroll to position [301, 0]
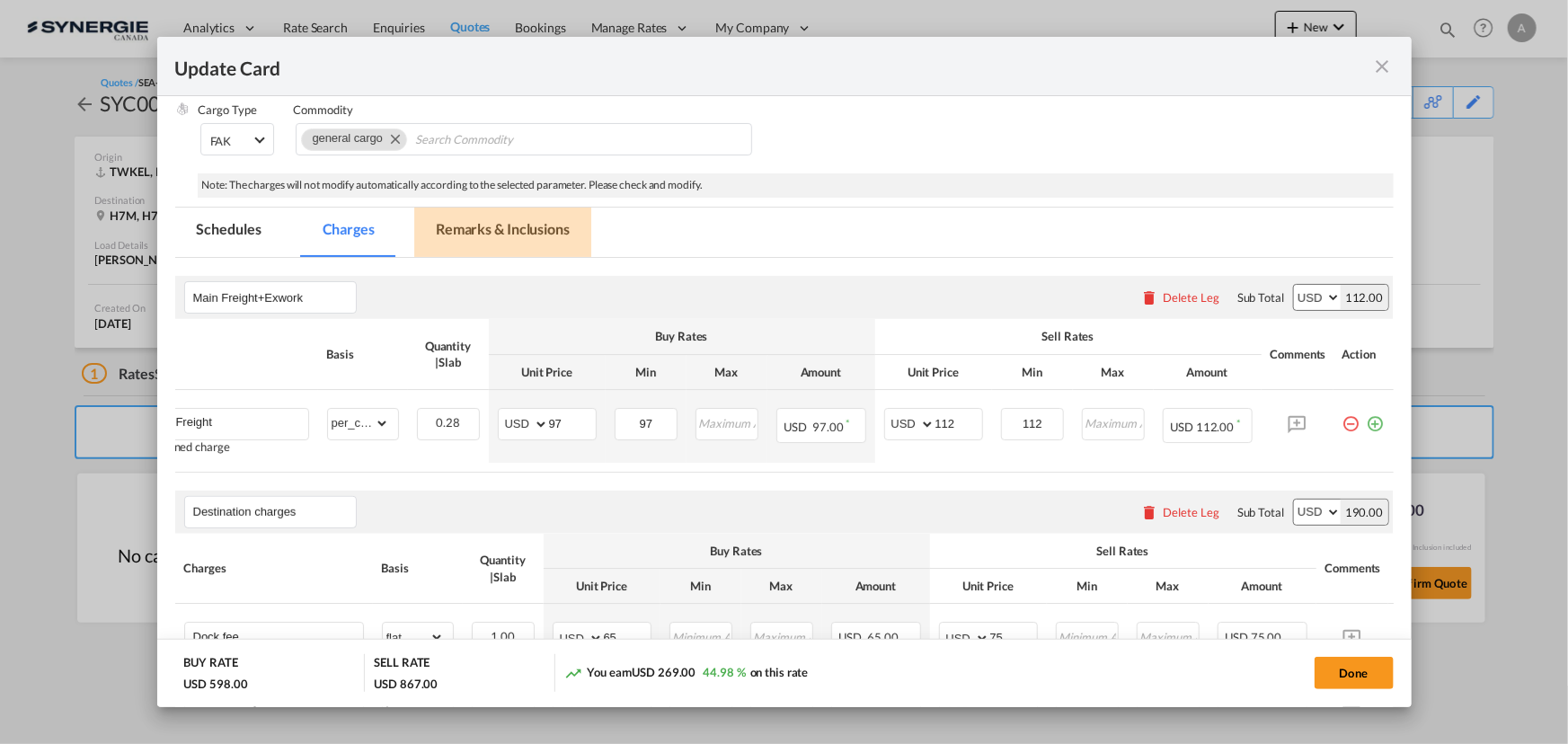
click at [483, 234] on md-tab-item "Remarks & Inclusions" at bounding box center [503, 232] width 177 height 49
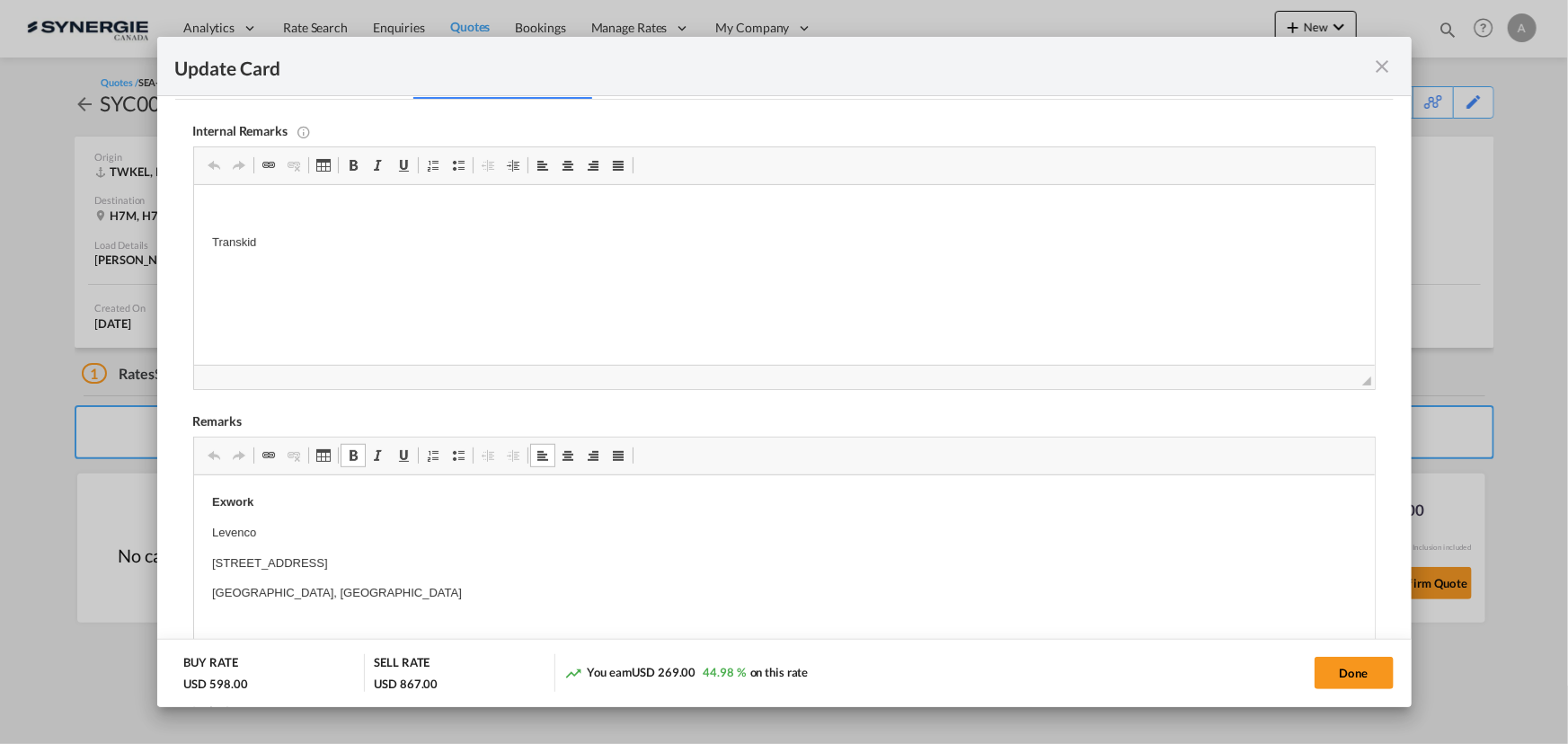
scroll to position [383, 0]
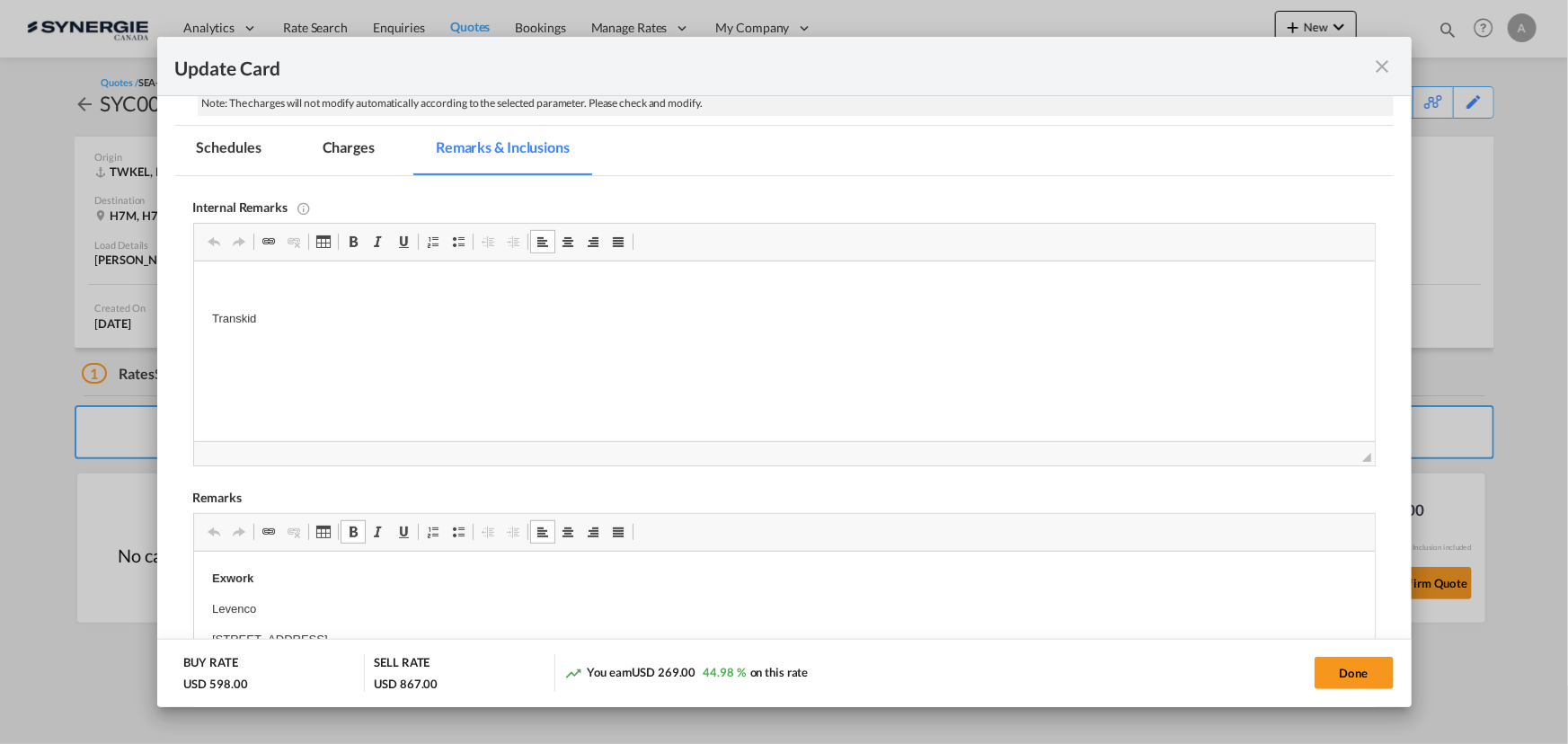
drag, startPoint x: 288, startPoint y: 328, endPoint x: 172, endPoint y: 304, distance: 118.5
drag, startPoint x: 278, startPoint y: 320, endPoint x: 174, endPoint y: 314, distance: 104.2
click at [193, 314] on html "EVEROK - https://app.frontapp.com/open/cnv_qb9etxr?key=ezeWbWZ9iV2m5X5lW1L-do4K…" at bounding box center [783, 304] width 1180 height 86
click at [262, 326] on p "S&J -" at bounding box center [784, 319] width 1145 height 19
drag, startPoint x: 347, startPoint y: 154, endPoint x: 340, endPoint y: 132, distance: 23.1
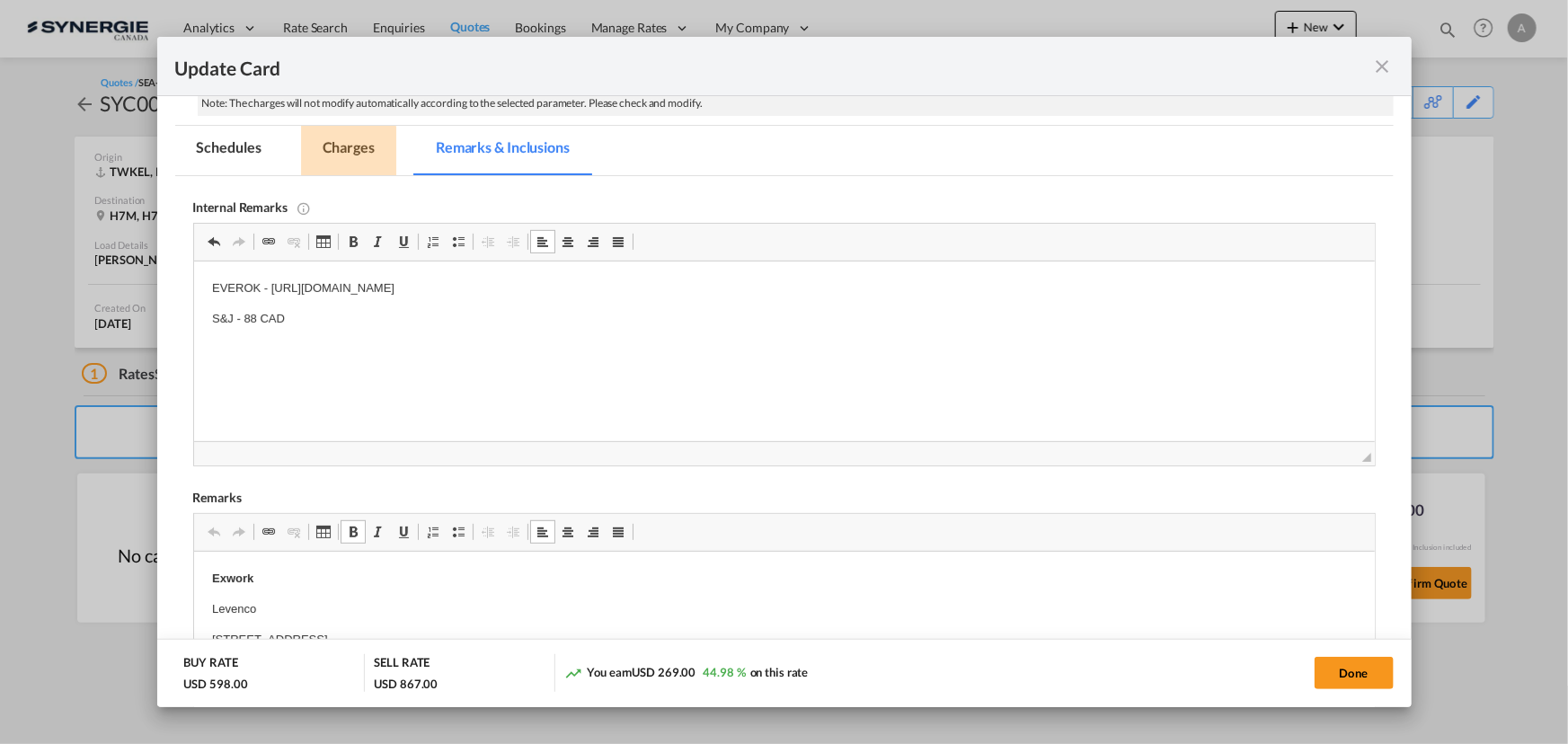
click at [345, 153] on md-tab-item "Charges" at bounding box center [348, 151] width 95 height 49
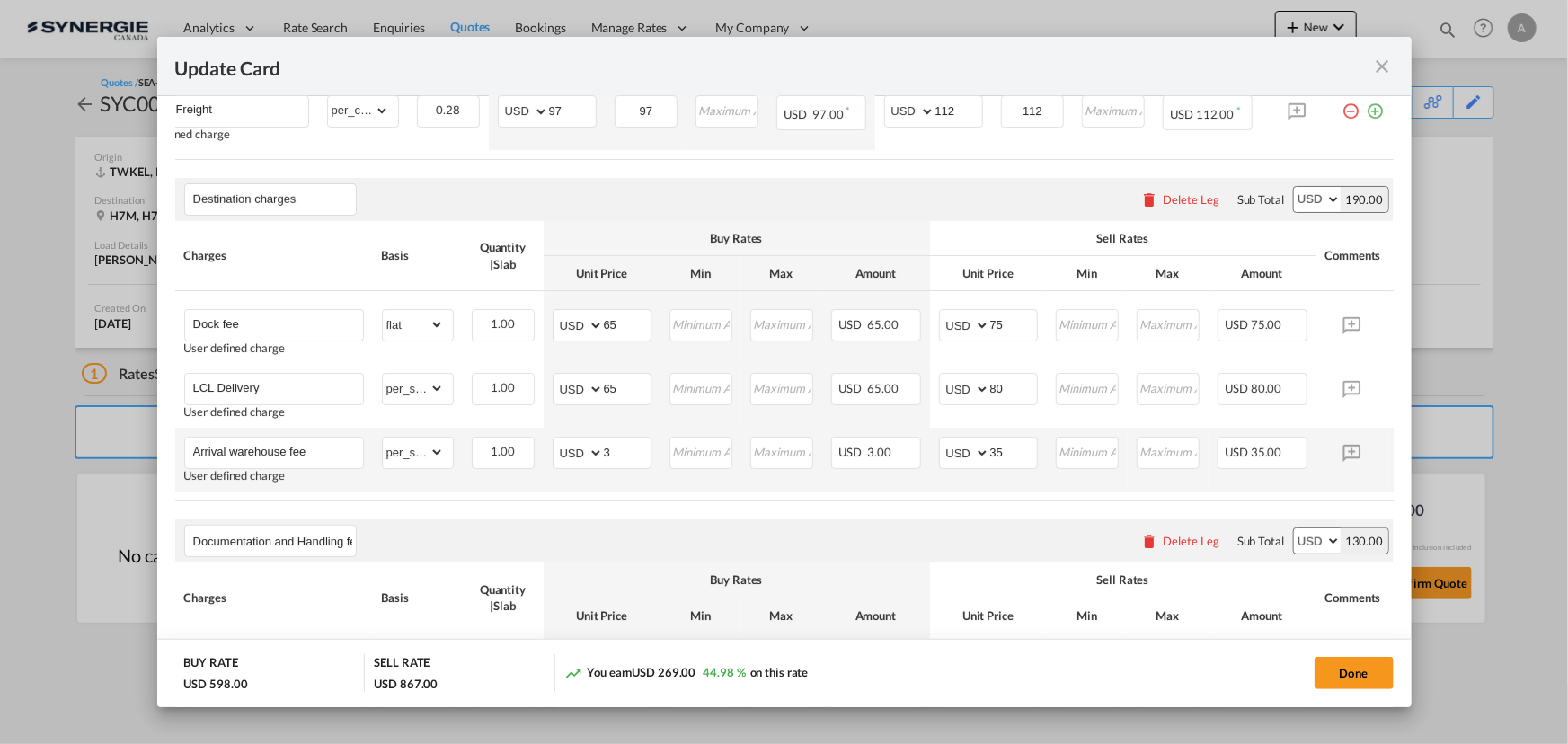
scroll to position [629, 0]
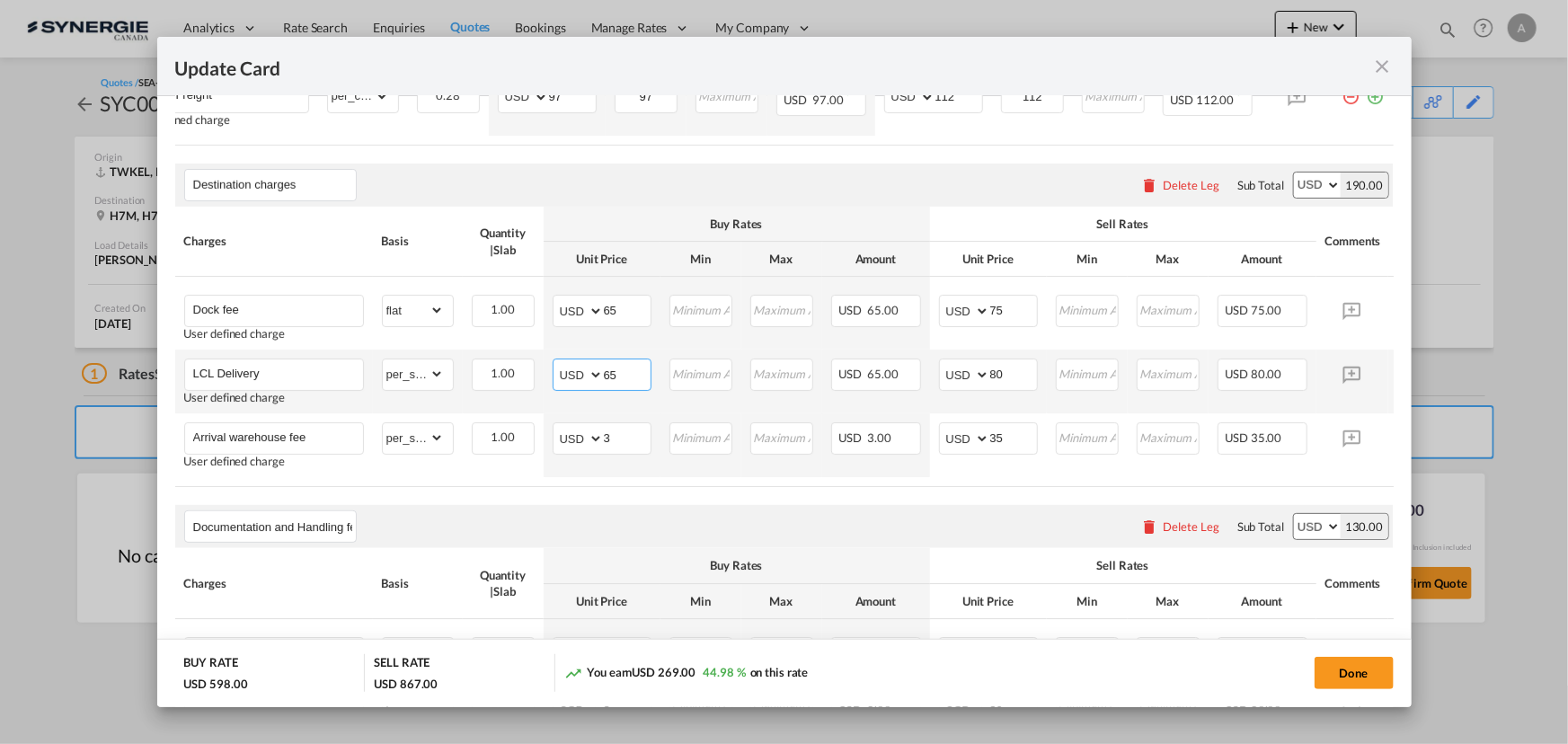
drag, startPoint x: 617, startPoint y: 372, endPoint x: 562, endPoint y: 372, distance: 55.0
click at [562, 372] on md-input-container "AED AFN ALL AMD ANG AOA ARS AUD AWG AZN BAM BBD BDT BGN BHD BIF BMD BND BOB BRL…" at bounding box center [602, 374] width 98 height 32
type input "67"
type input "9"
type input "95"
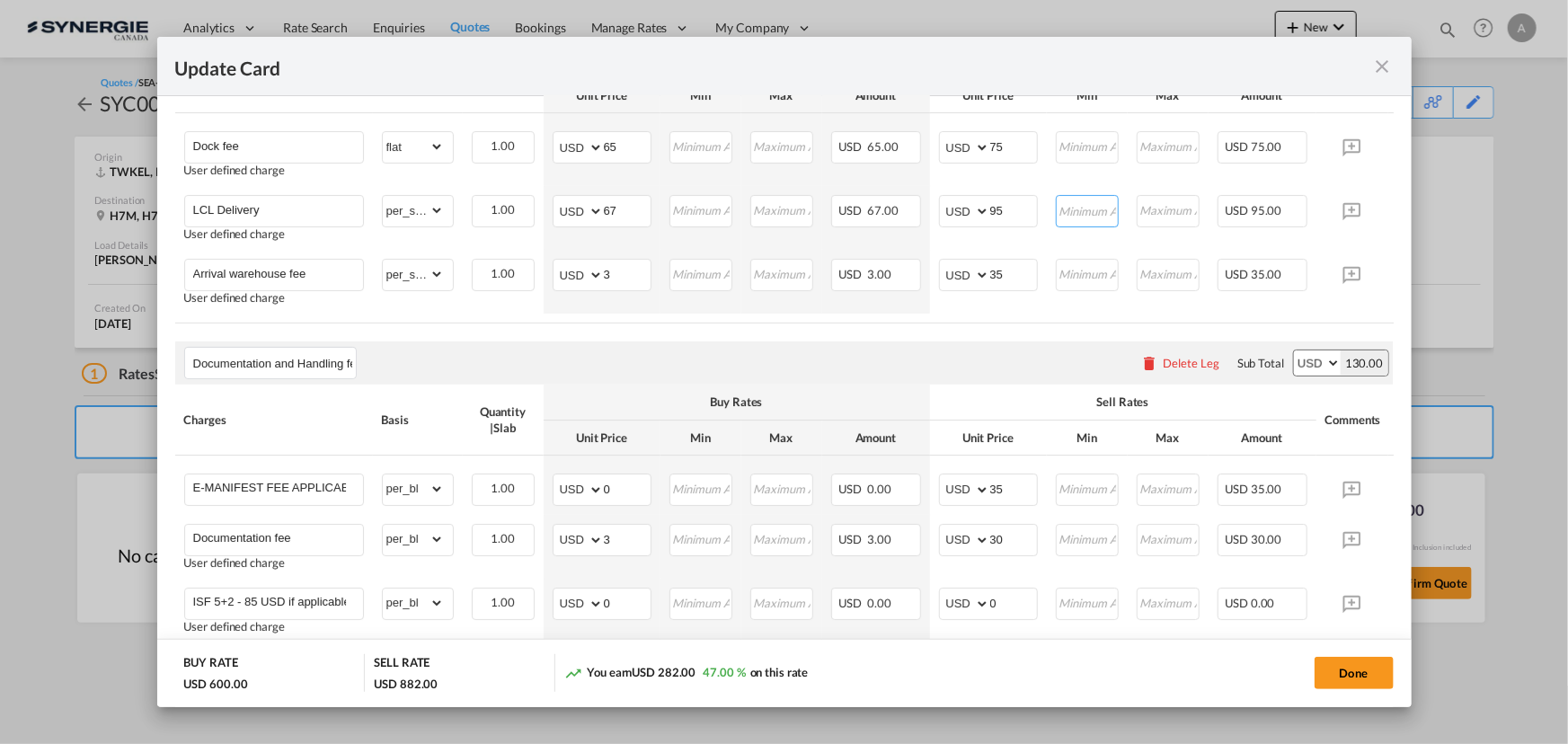
scroll to position [791, 0]
click at [1333, 670] on button "Done" at bounding box center [1354, 673] width 79 height 32
type input "01 Sep 2025"
type input "13 Sep 2025"
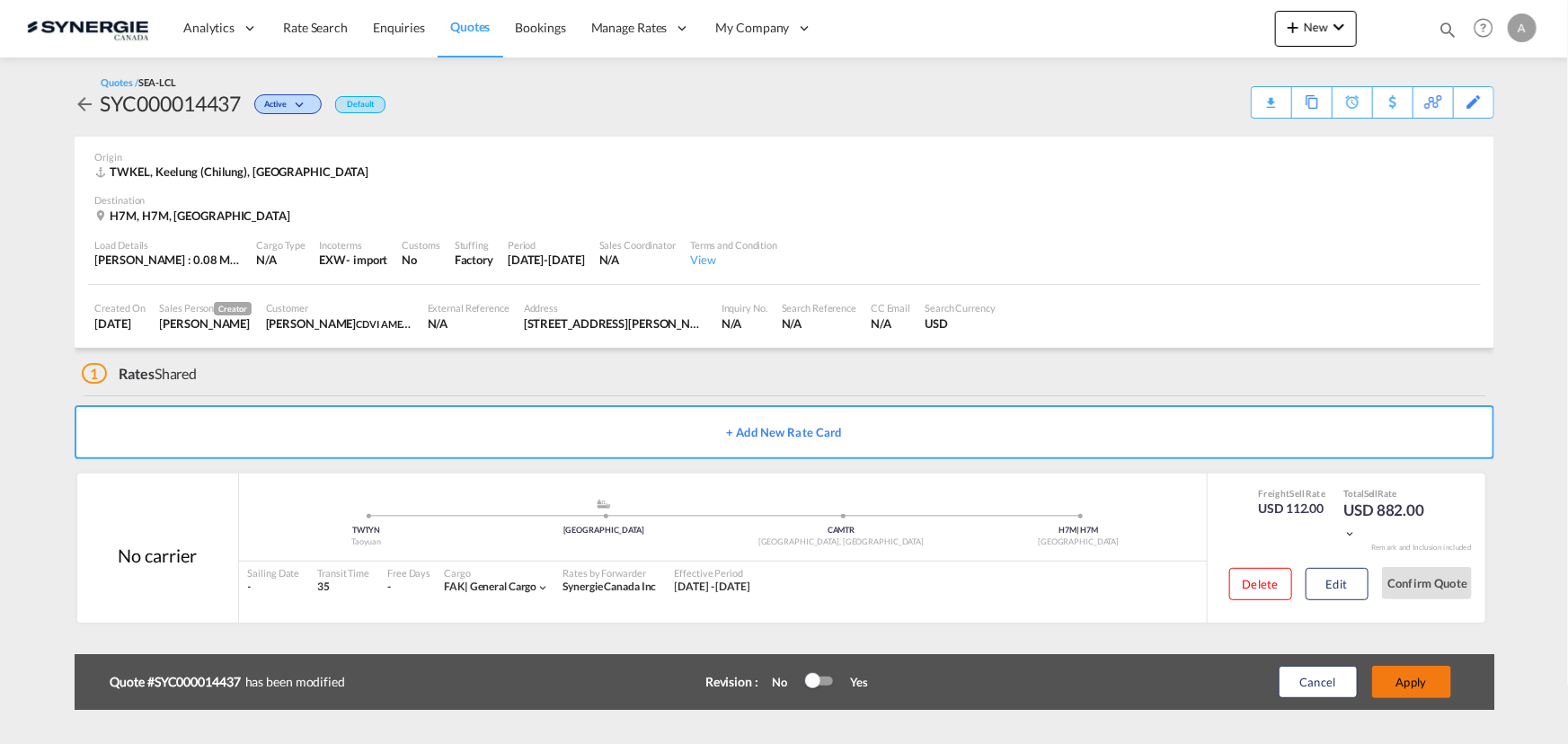
click at [1411, 681] on button "Apply" at bounding box center [1412, 682] width 79 height 32
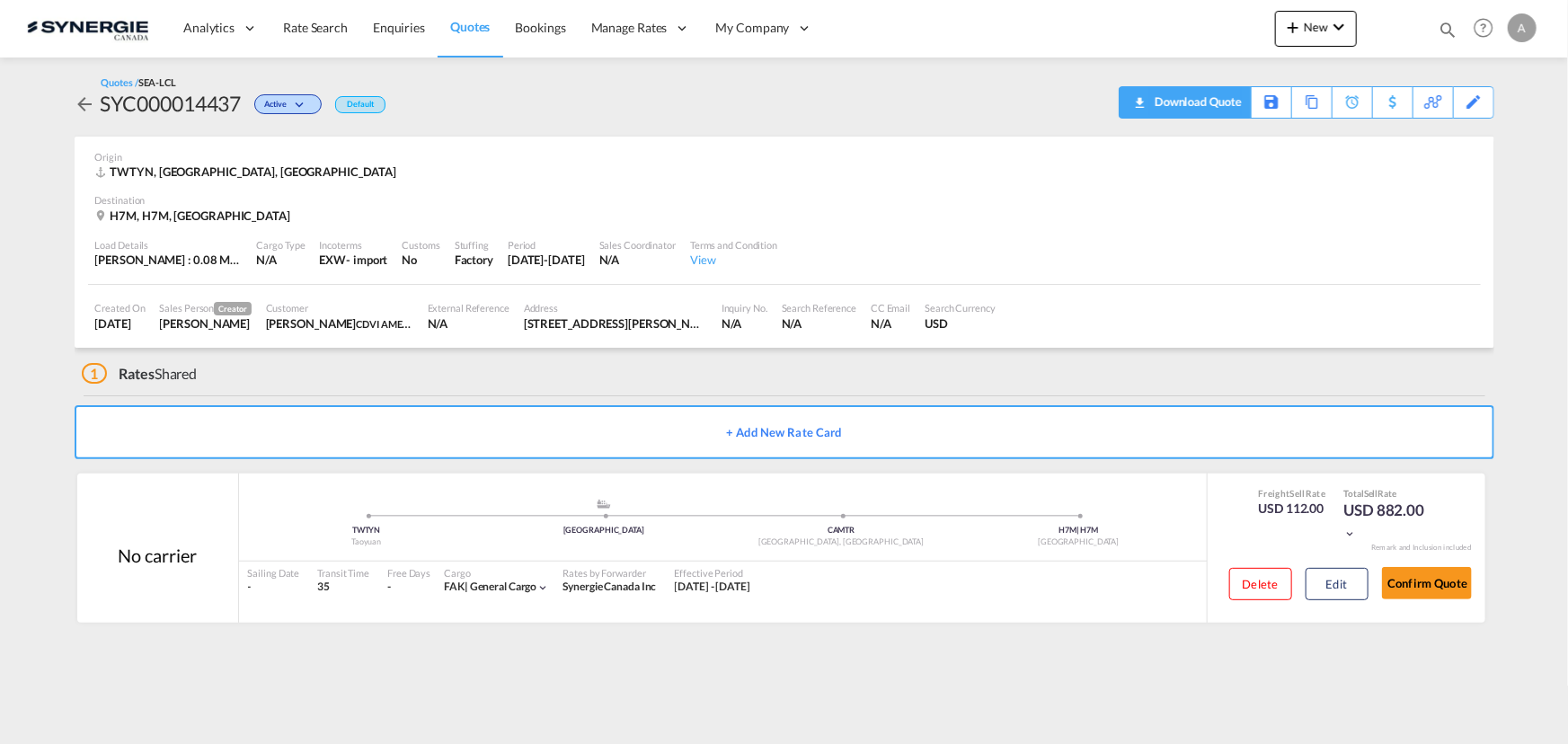
click at [1227, 107] on div "Download Quote" at bounding box center [1195, 101] width 91 height 29
click at [1348, 570] on button "Edit" at bounding box center [1337, 584] width 63 height 32
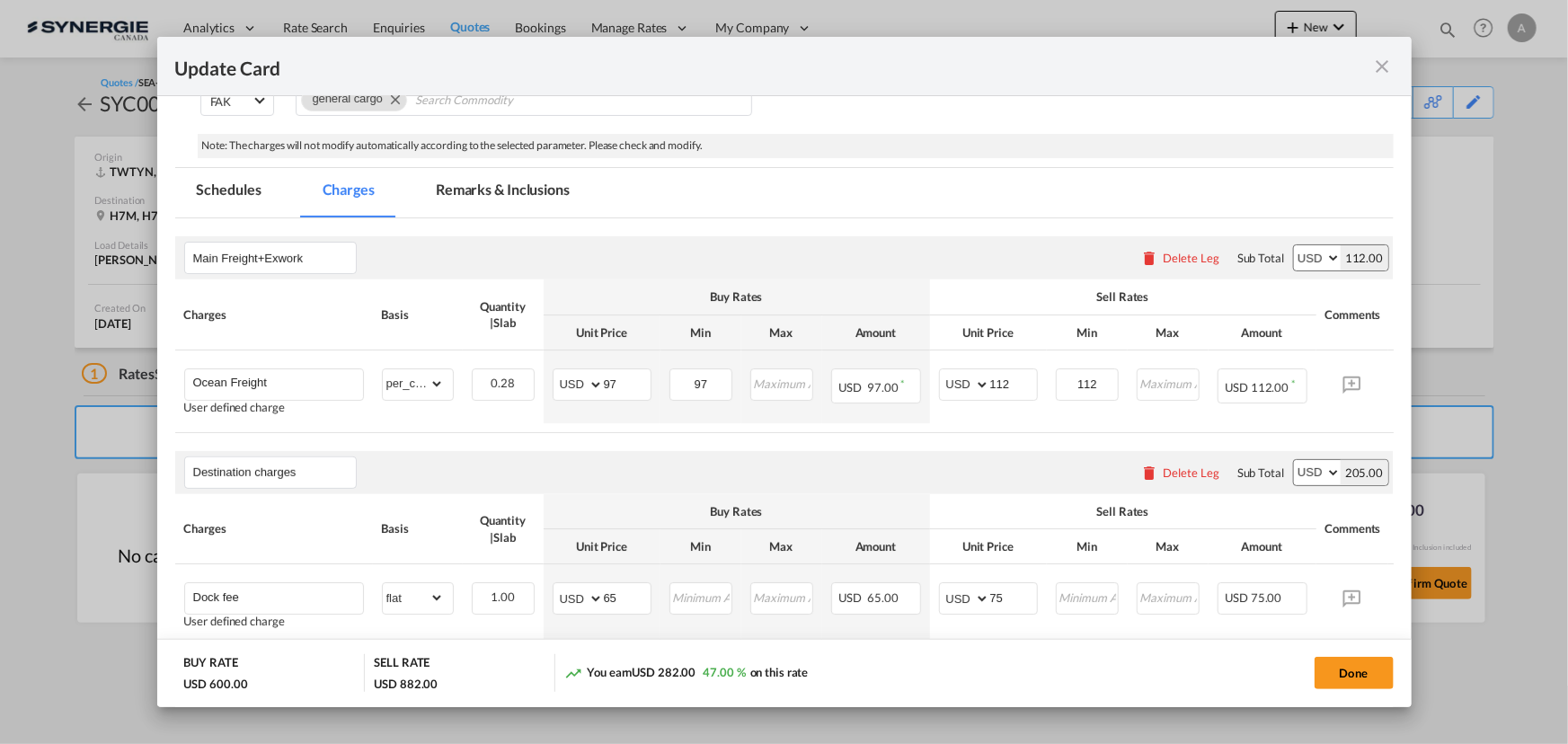
scroll to position [244, 0]
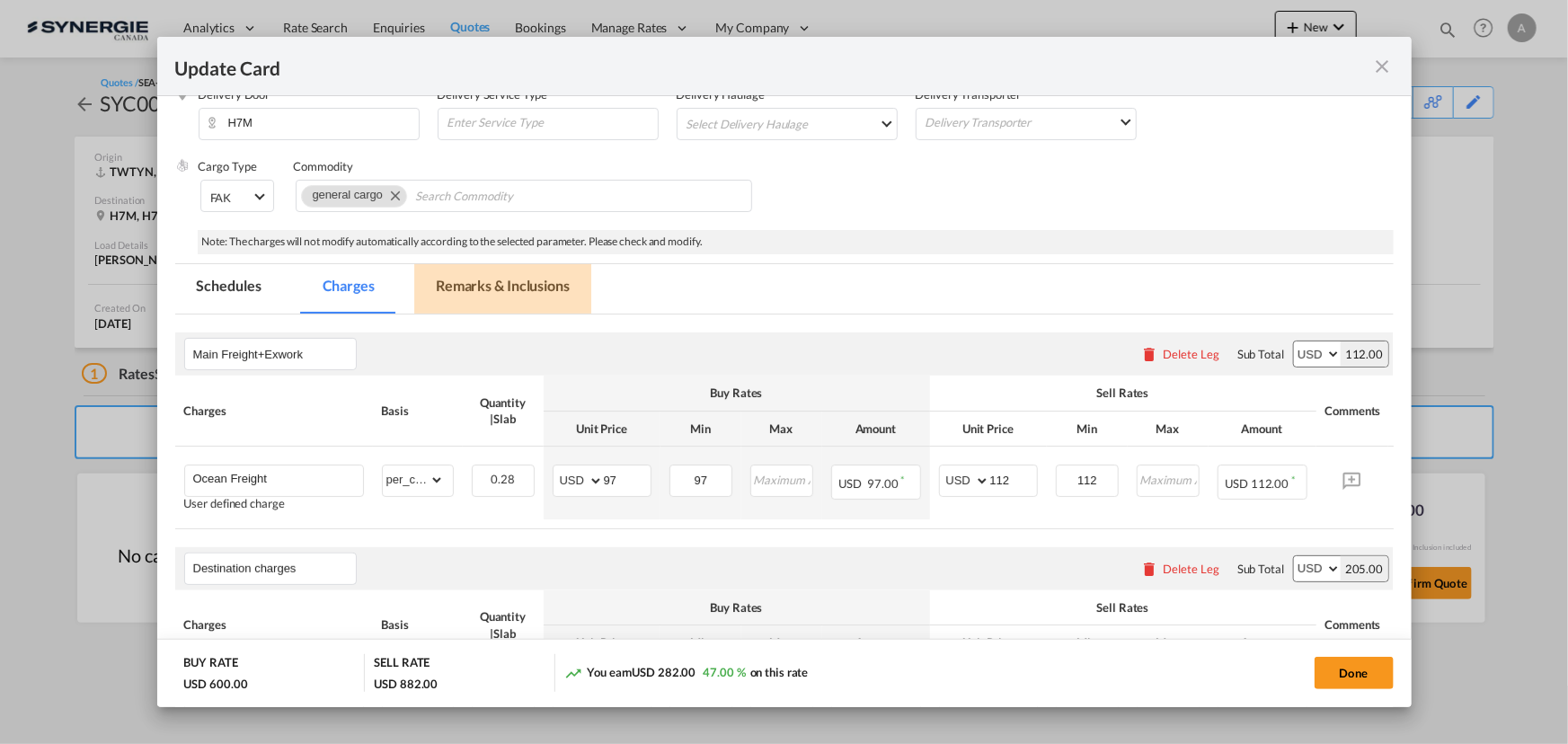
click at [504, 288] on md-tab-item "Remarks & Inclusions" at bounding box center [503, 289] width 177 height 49
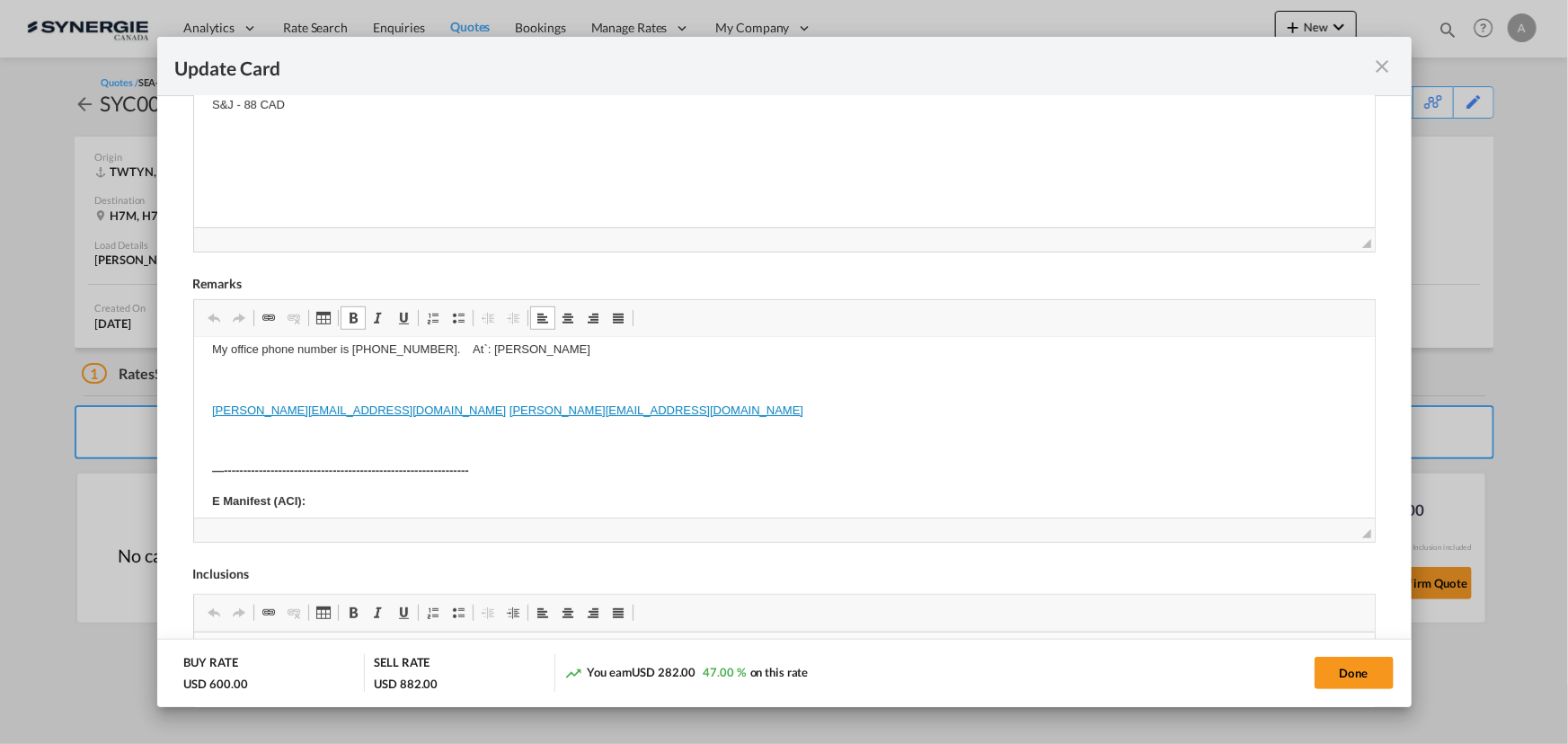
scroll to position [162, 0]
click at [459, 382] on p "Editor, editor11" at bounding box center [784, 385] width 1145 height 19
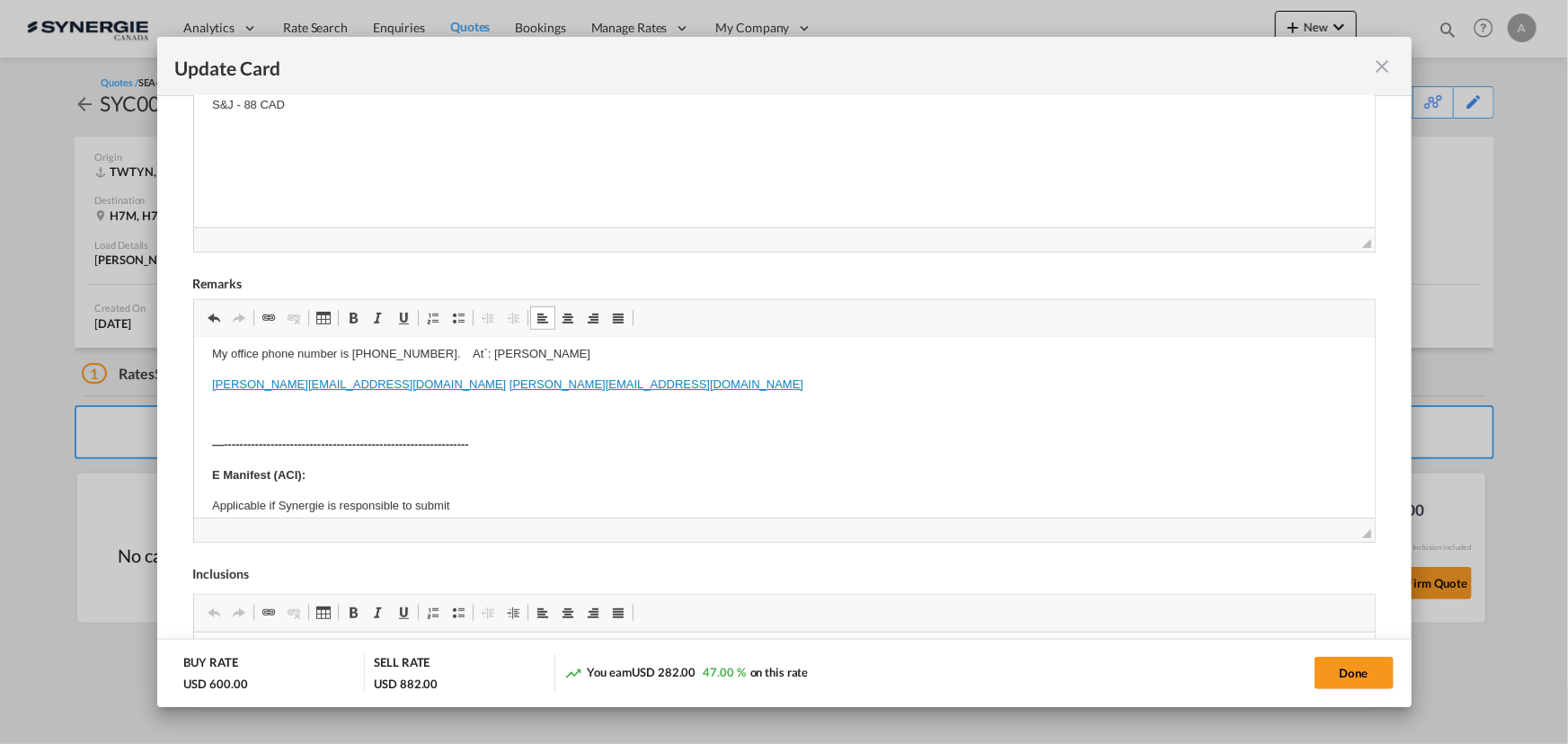
click at [459, 406] on p "Editor, editor11" at bounding box center [784, 415] width 1145 height 19
click at [425, 380] on p "​​​​​​​ kevin@levenco.com kevin@levenco.com" at bounding box center [784, 385] width 1145 height 19
click at [1352, 674] on button "Done" at bounding box center [1354, 673] width 79 height 32
type input "01 Sep 2025"
type input "13 Sep 2025"
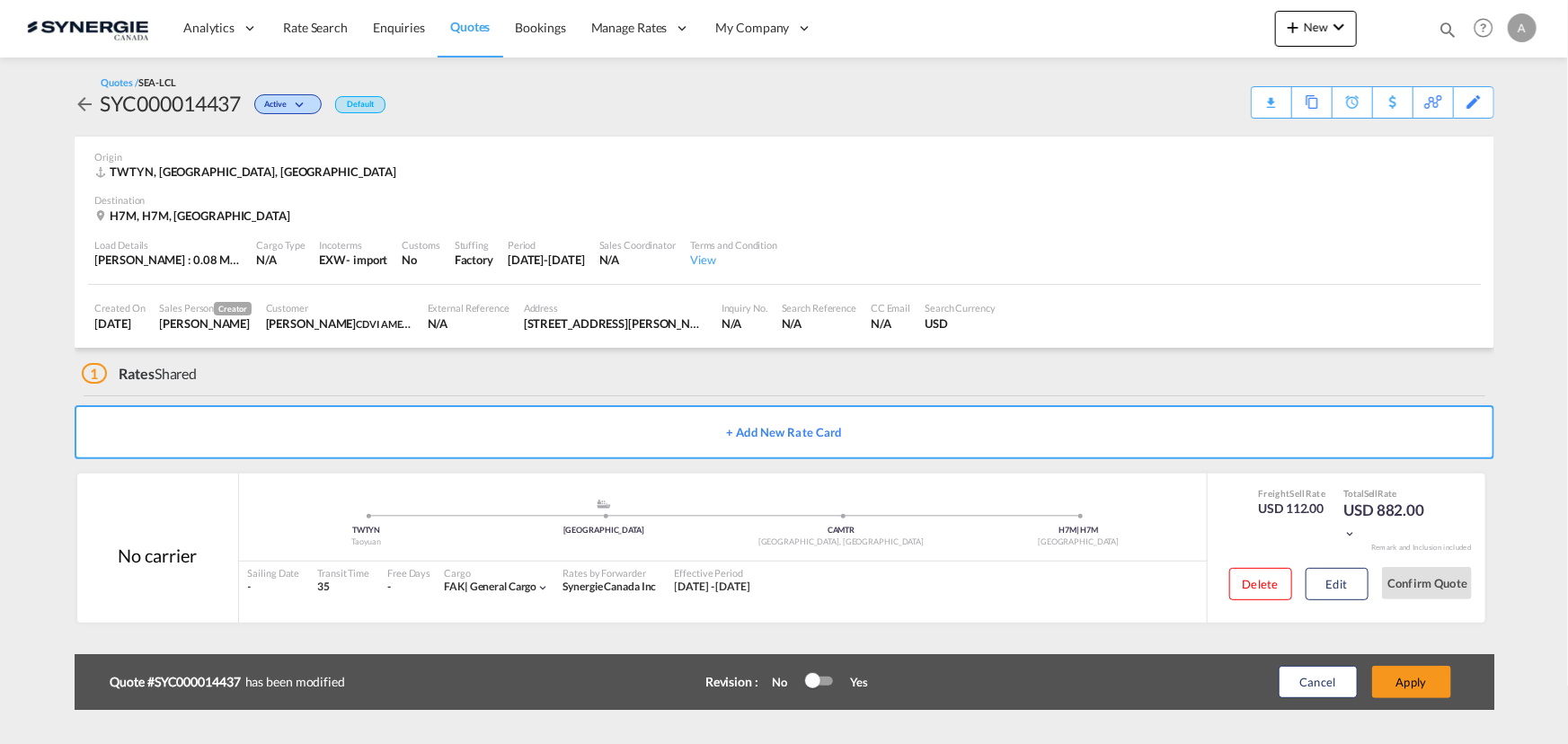
scroll to position [270, 0]
click at [1430, 680] on button "Apply" at bounding box center [1412, 682] width 79 height 32
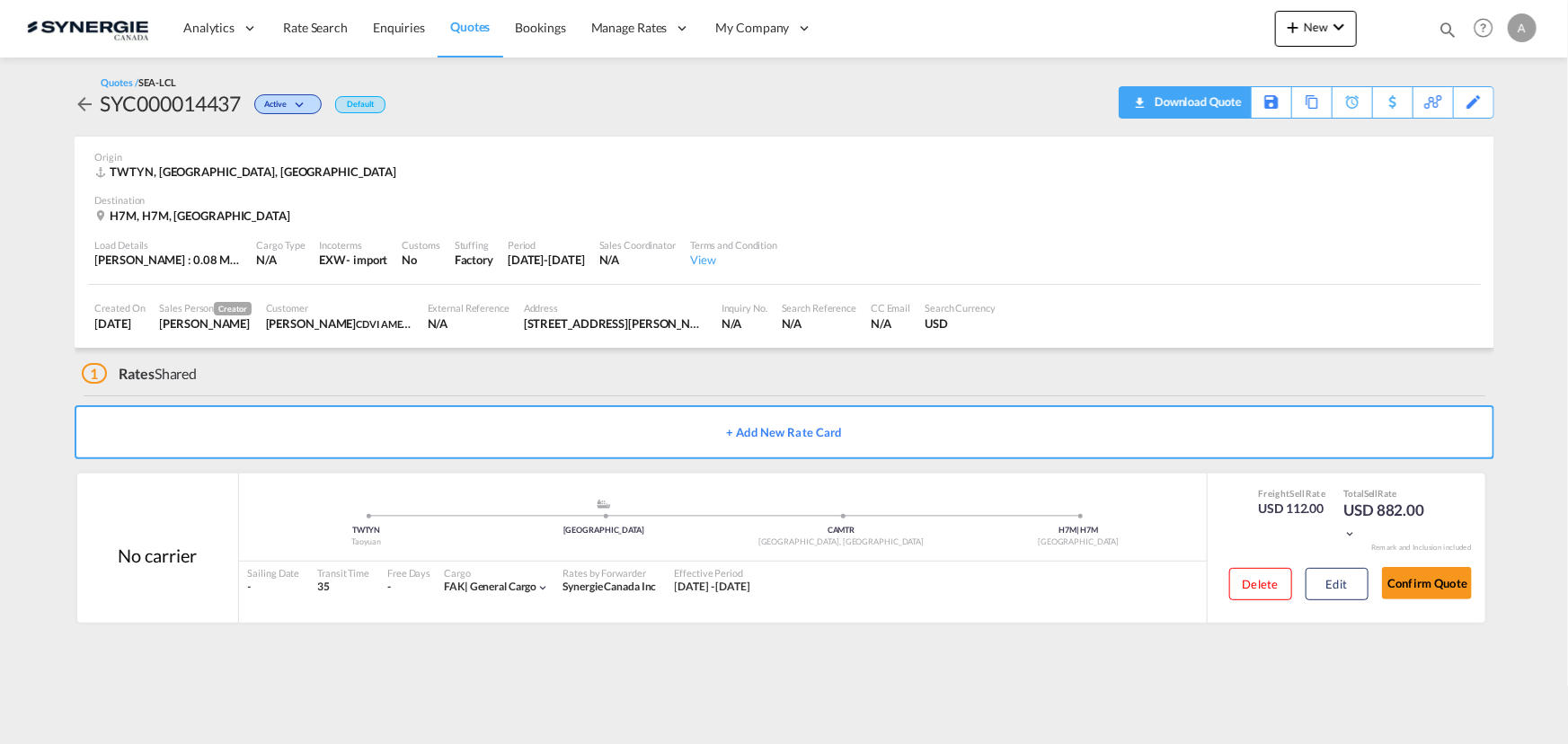
click at [1230, 109] on div "Download Quote" at bounding box center [1195, 101] width 91 height 29
